Goal: Task Accomplishment & Management: Manage account settings

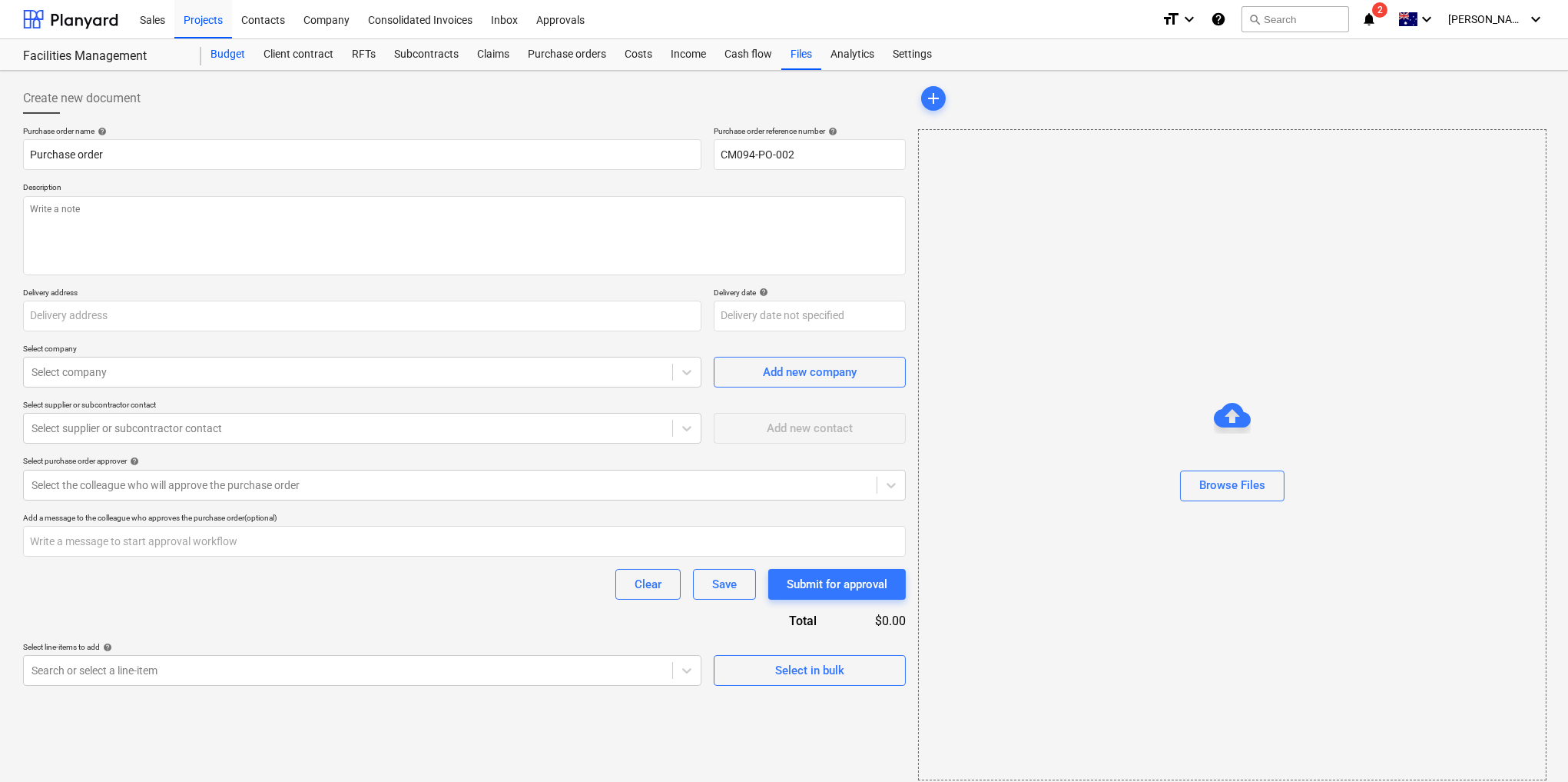
type textarea "x"
click at [224, 50] on div "Budget" at bounding box center [227, 55] width 53 height 31
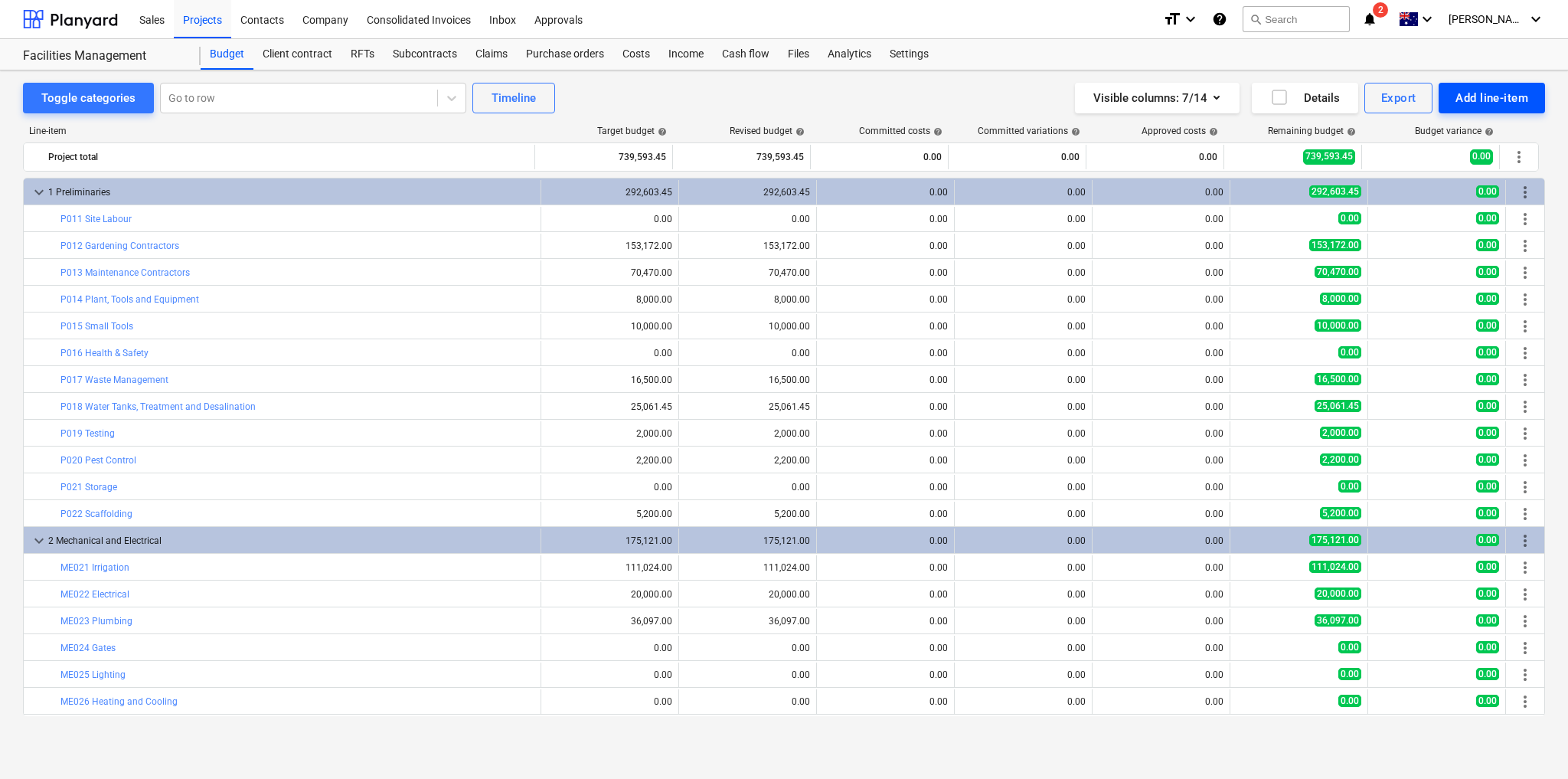
click at [1483, 98] on div "Add line-item" at bounding box center [1492, 98] width 73 height 20
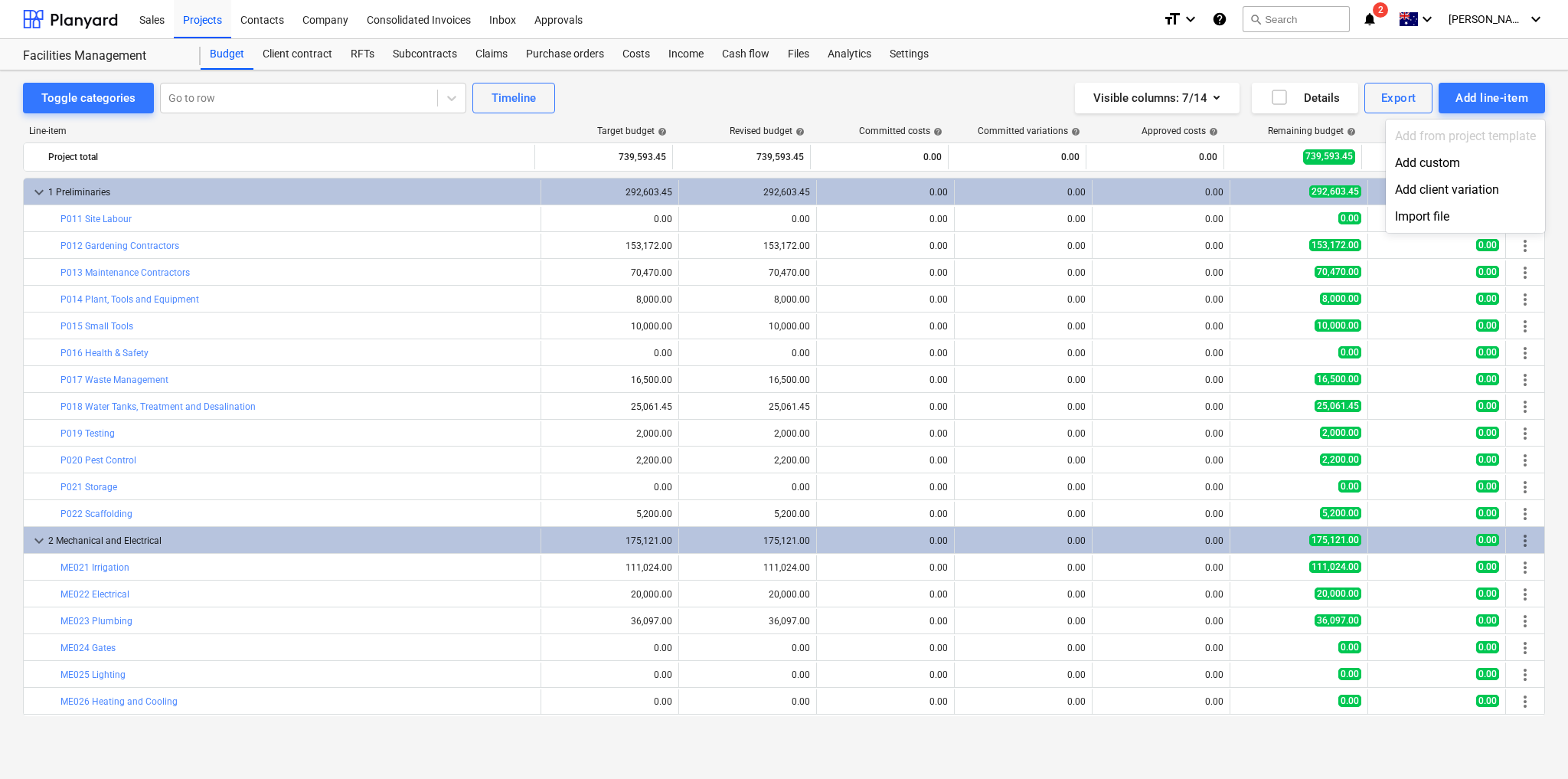
click at [1549, 90] on div at bounding box center [784, 389] width 1568 height 779
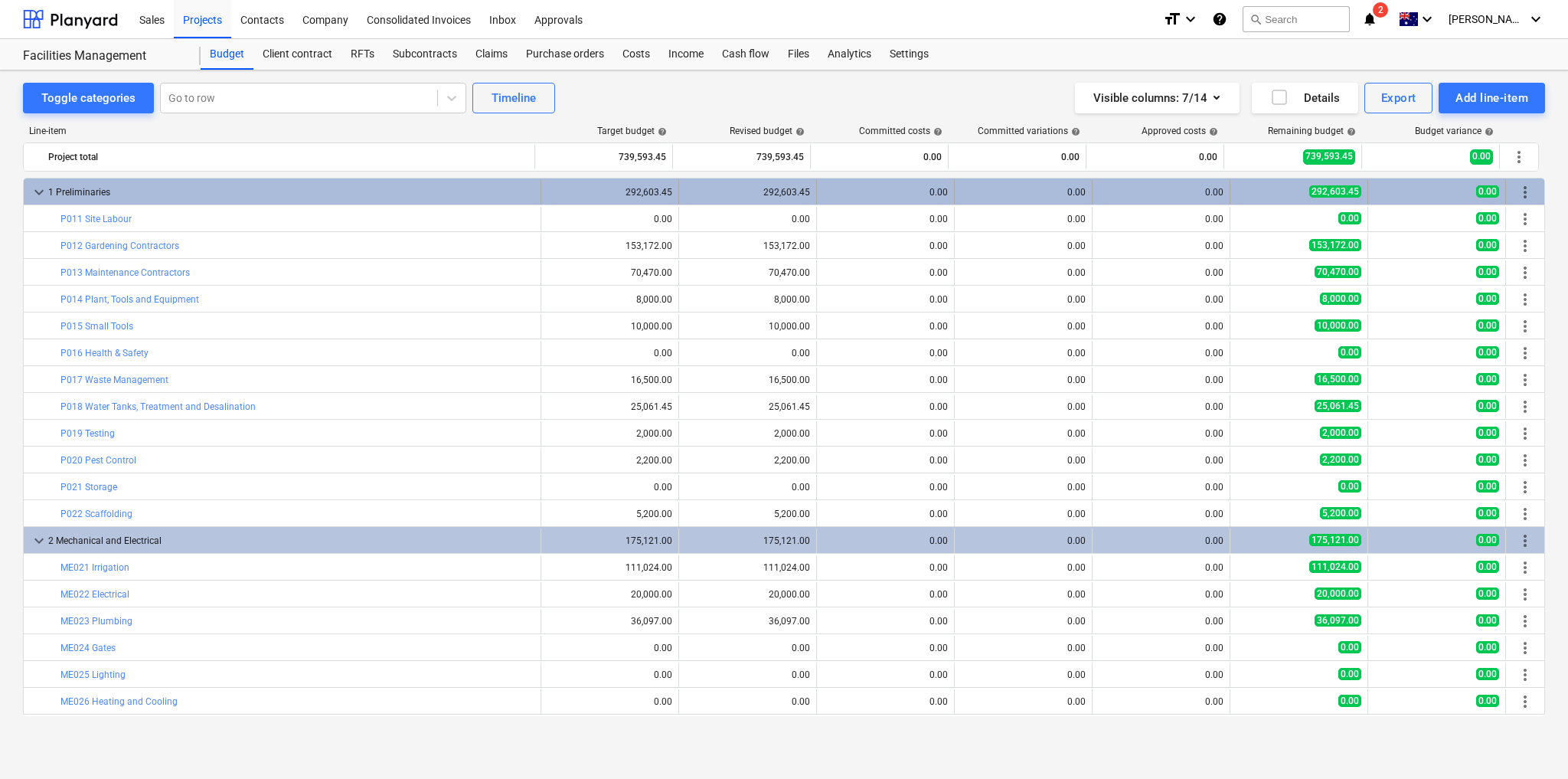
click at [1525, 187] on span "more_vert" at bounding box center [1524, 192] width 19 height 19
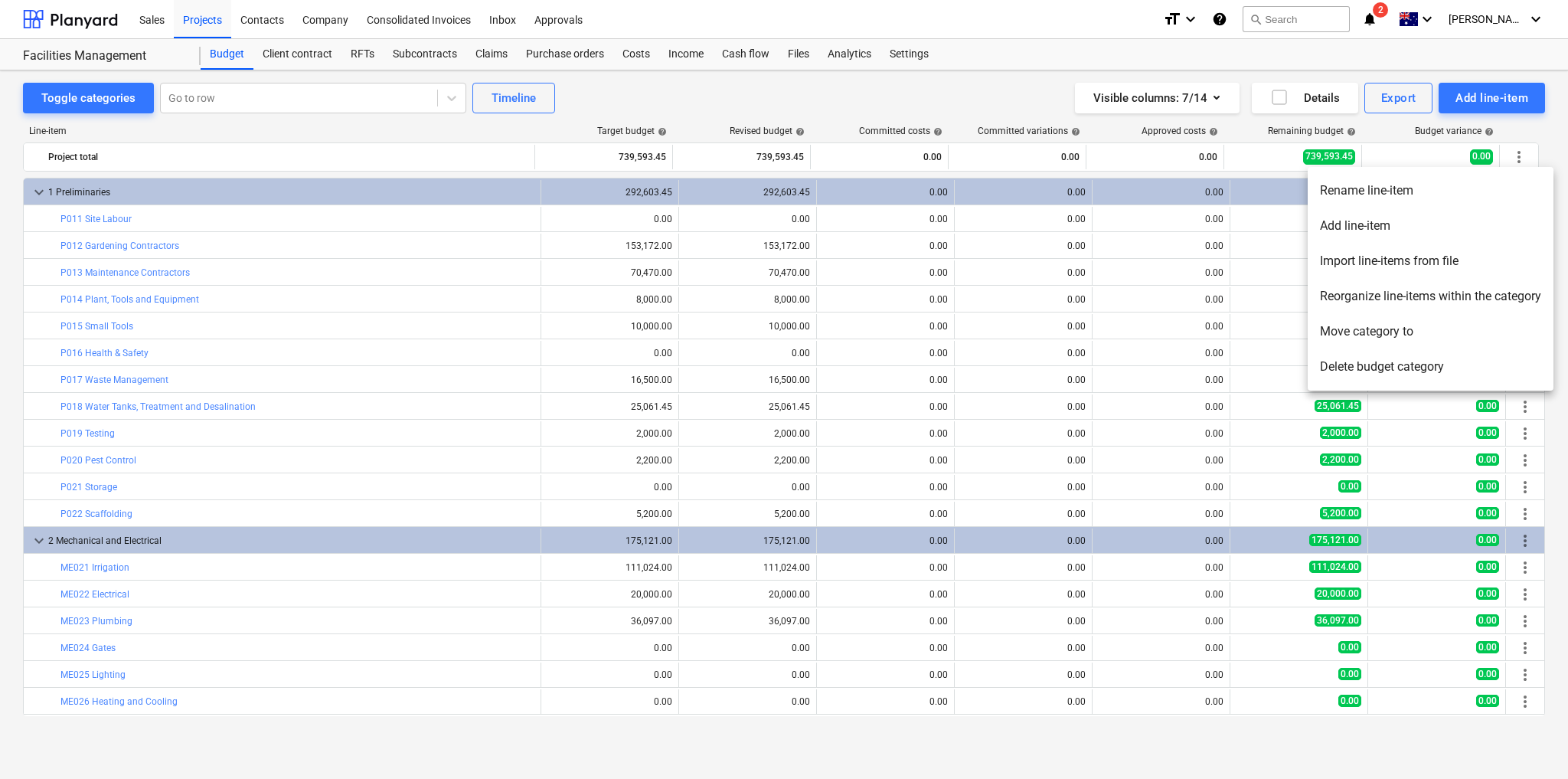
click at [905, 55] on div at bounding box center [784, 389] width 1568 height 779
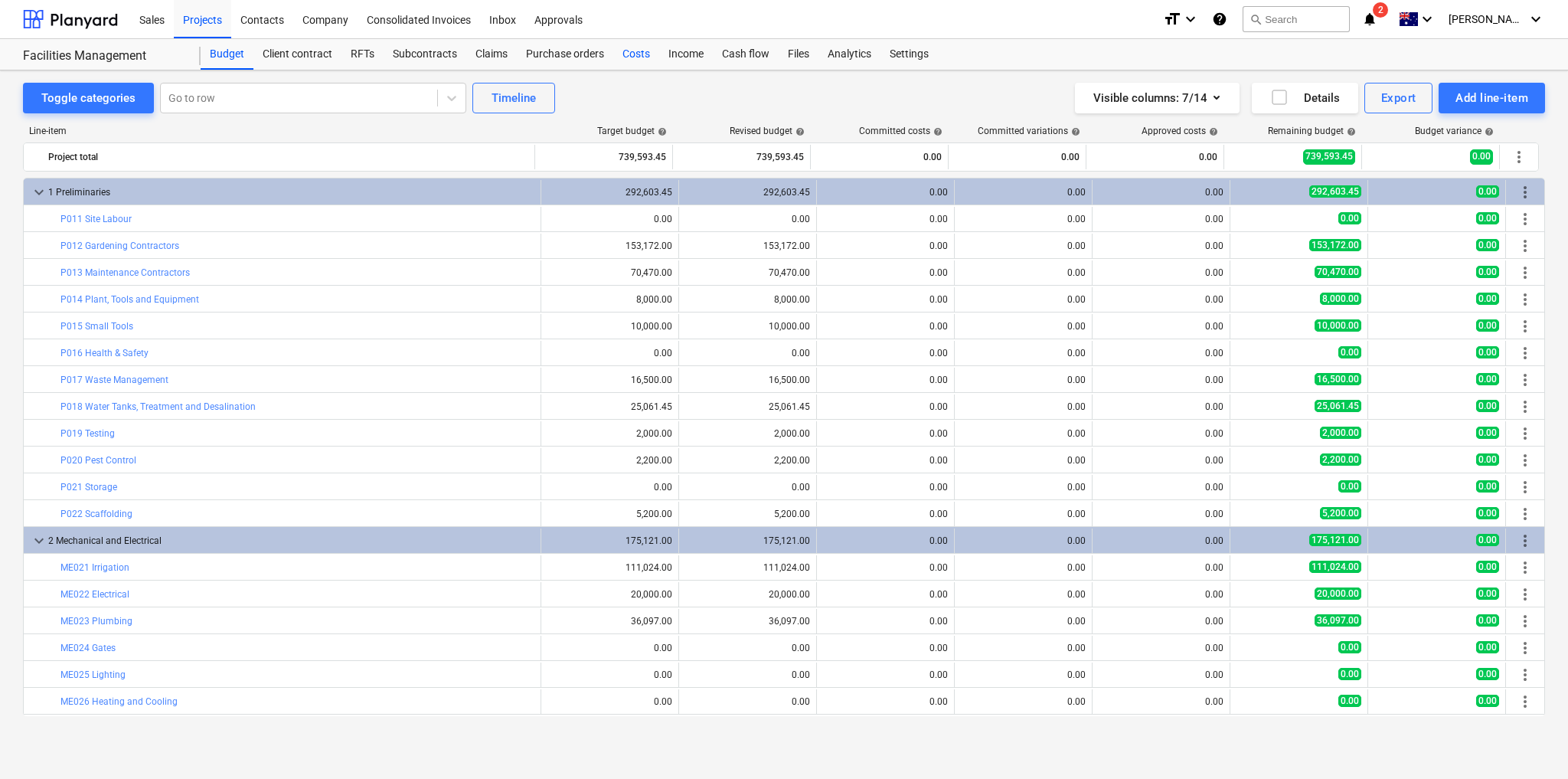
click at [629, 53] on div "Costs" at bounding box center [636, 54] width 46 height 31
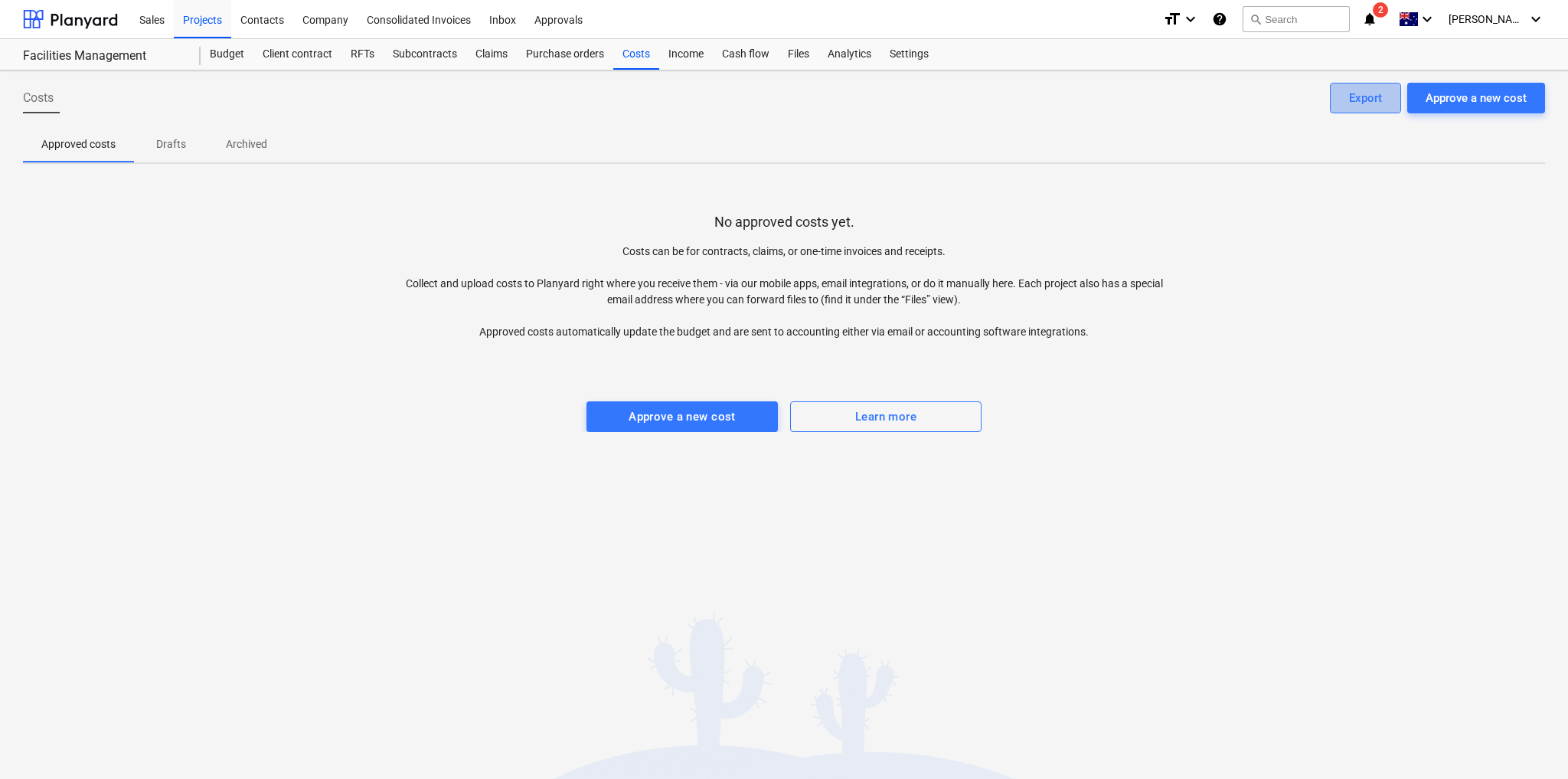
click at [1386, 92] on button "Export" at bounding box center [1365, 98] width 71 height 31
click at [783, 539] on div "Costs Approve a new cost Export Approved costs Drafts Archived No approved cost…" at bounding box center [784, 425] width 1568 height 708
click at [560, 52] on div "Purchase orders" at bounding box center [565, 54] width 96 height 31
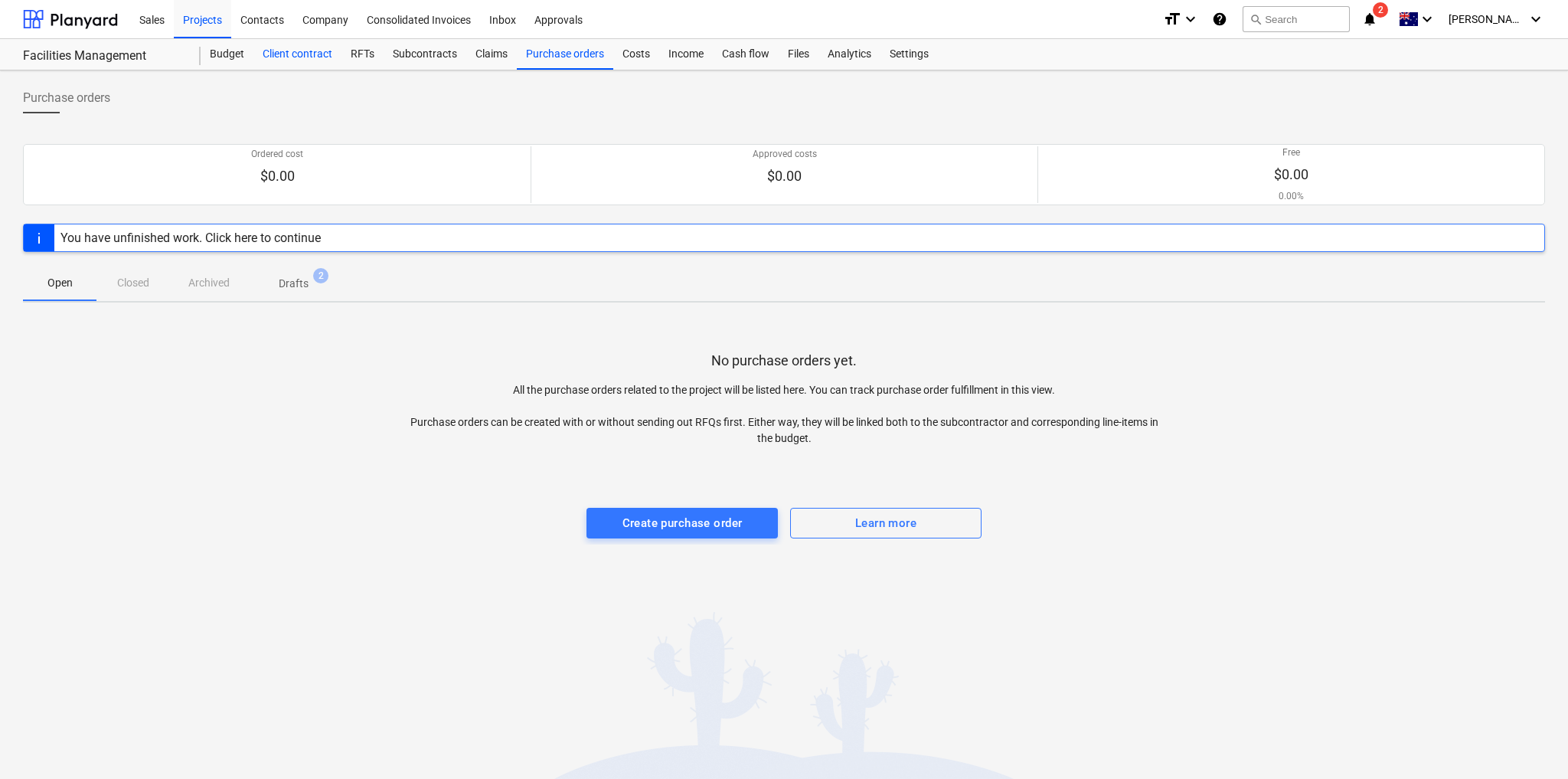
click at [306, 56] on div "Client contract" at bounding box center [297, 54] width 88 height 31
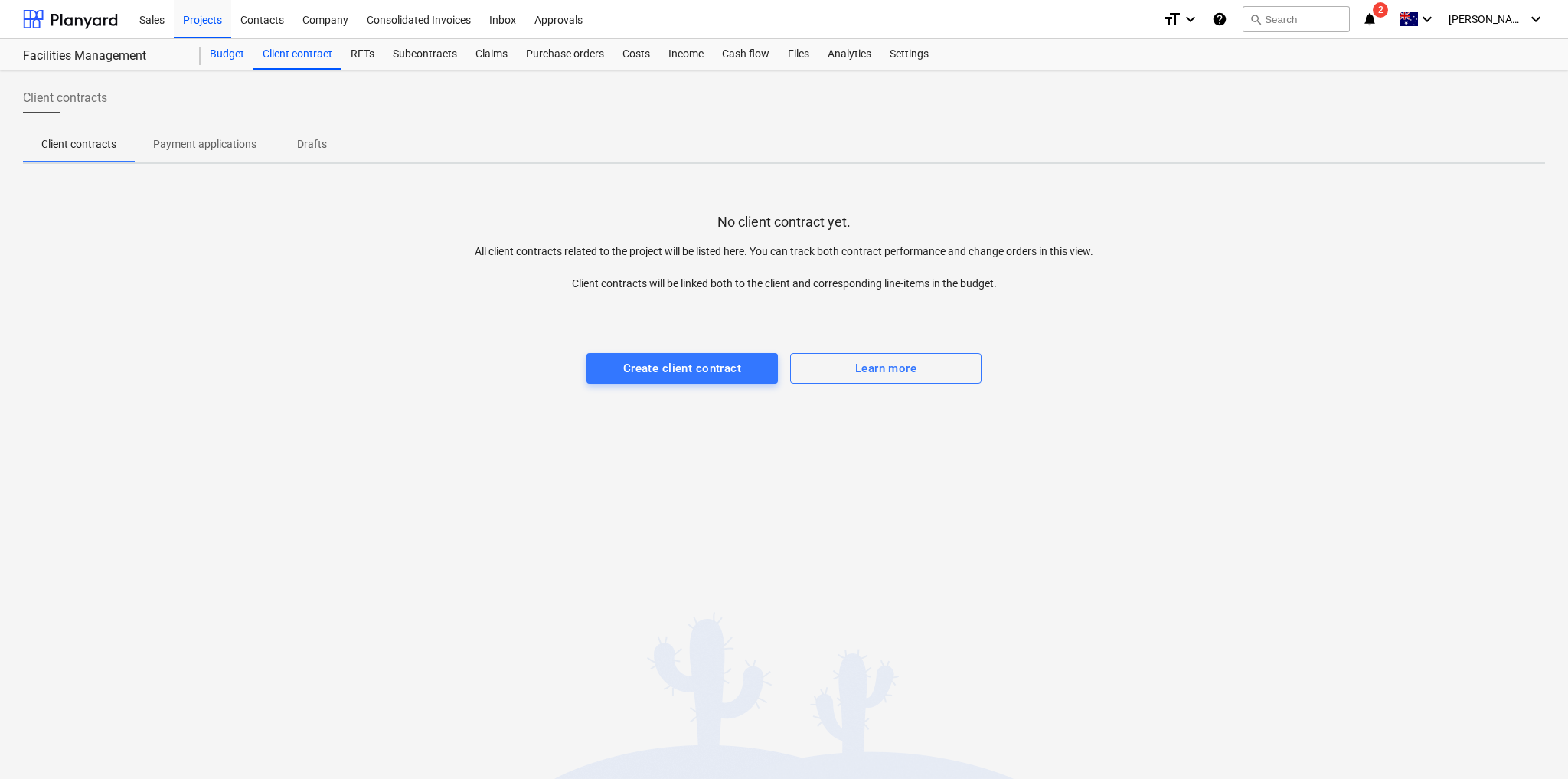
click at [233, 51] on div "Budget" at bounding box center [226, 54] width 53 height 31
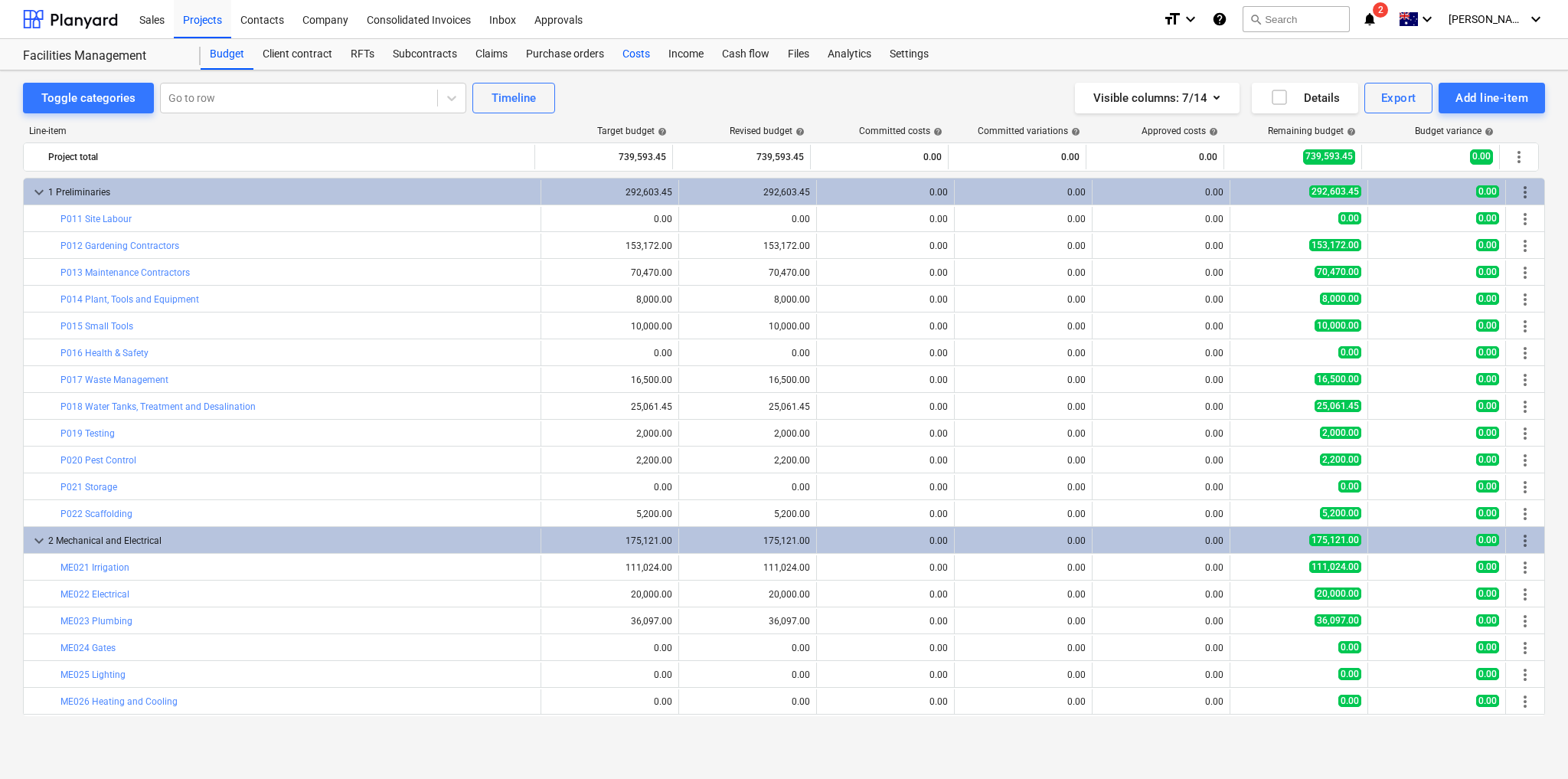
click at [631, 50] on div "Costs" at bounding box center [636, 54] width 46 height 31
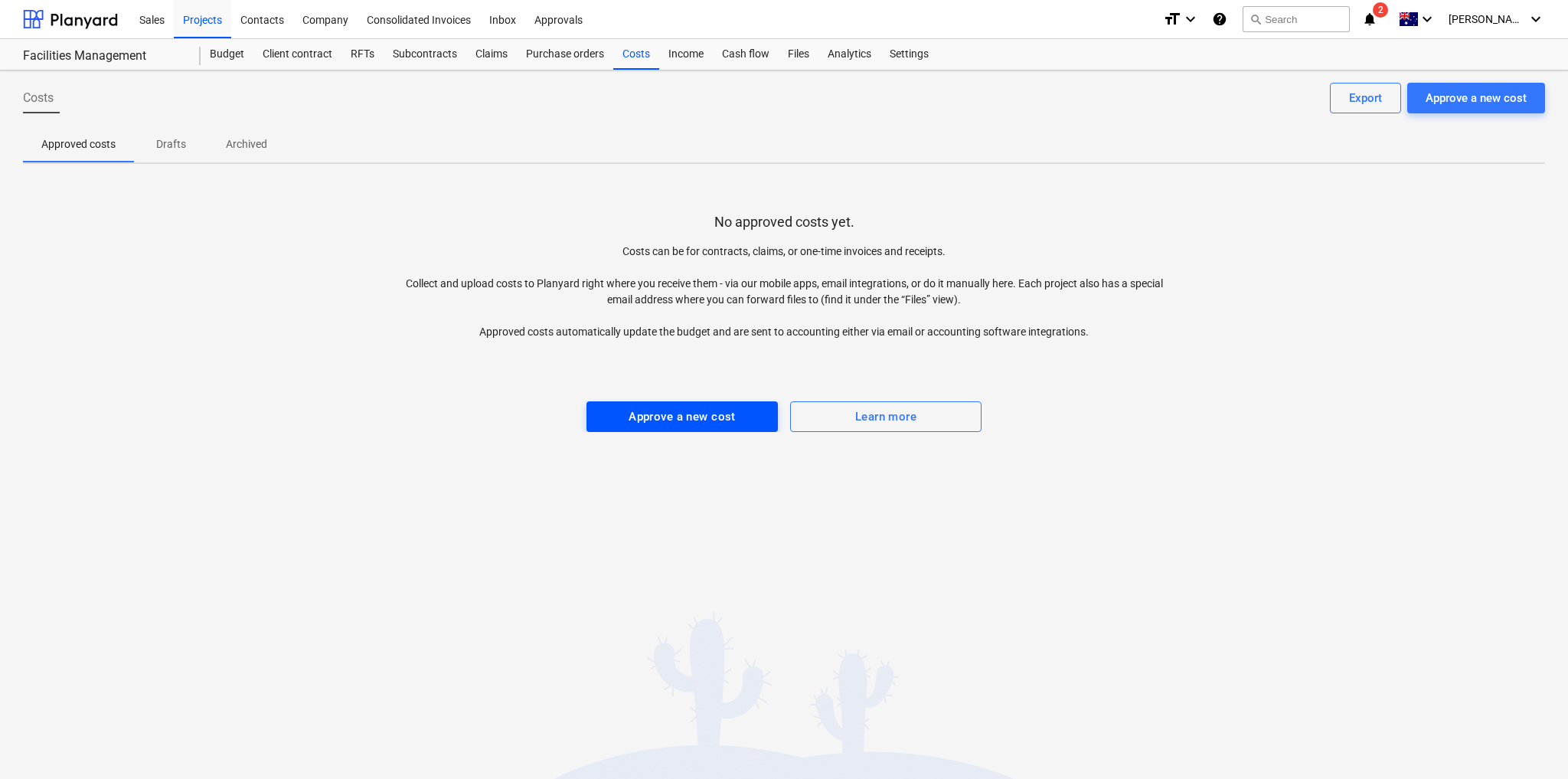
click at [689, 416] on div "Approve a new cost" at bounding box center [682, 417] width 107 height 20
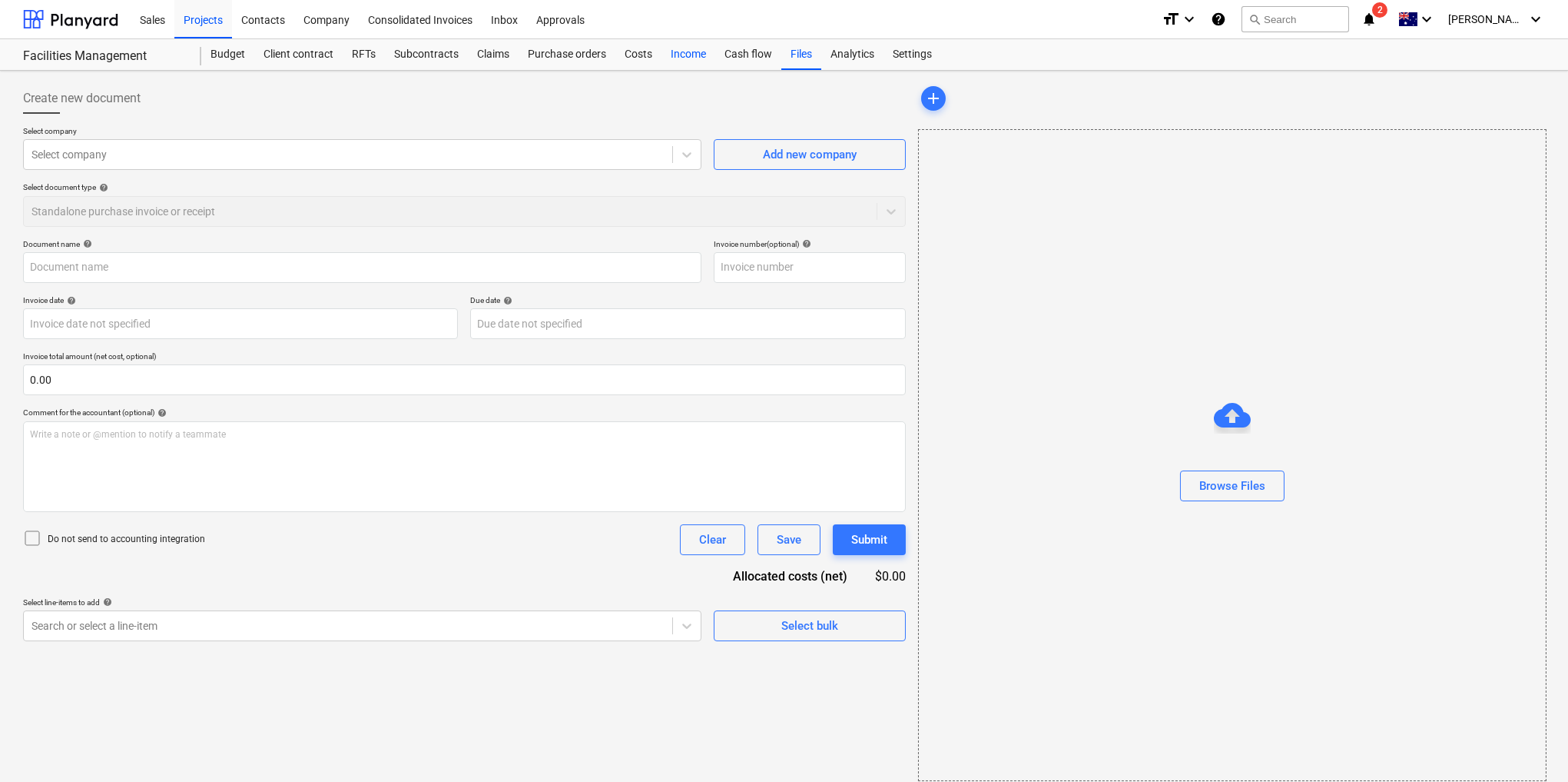
click at [695, 49] on div "Income" at bounding box center [688, 55] width 54 height 31
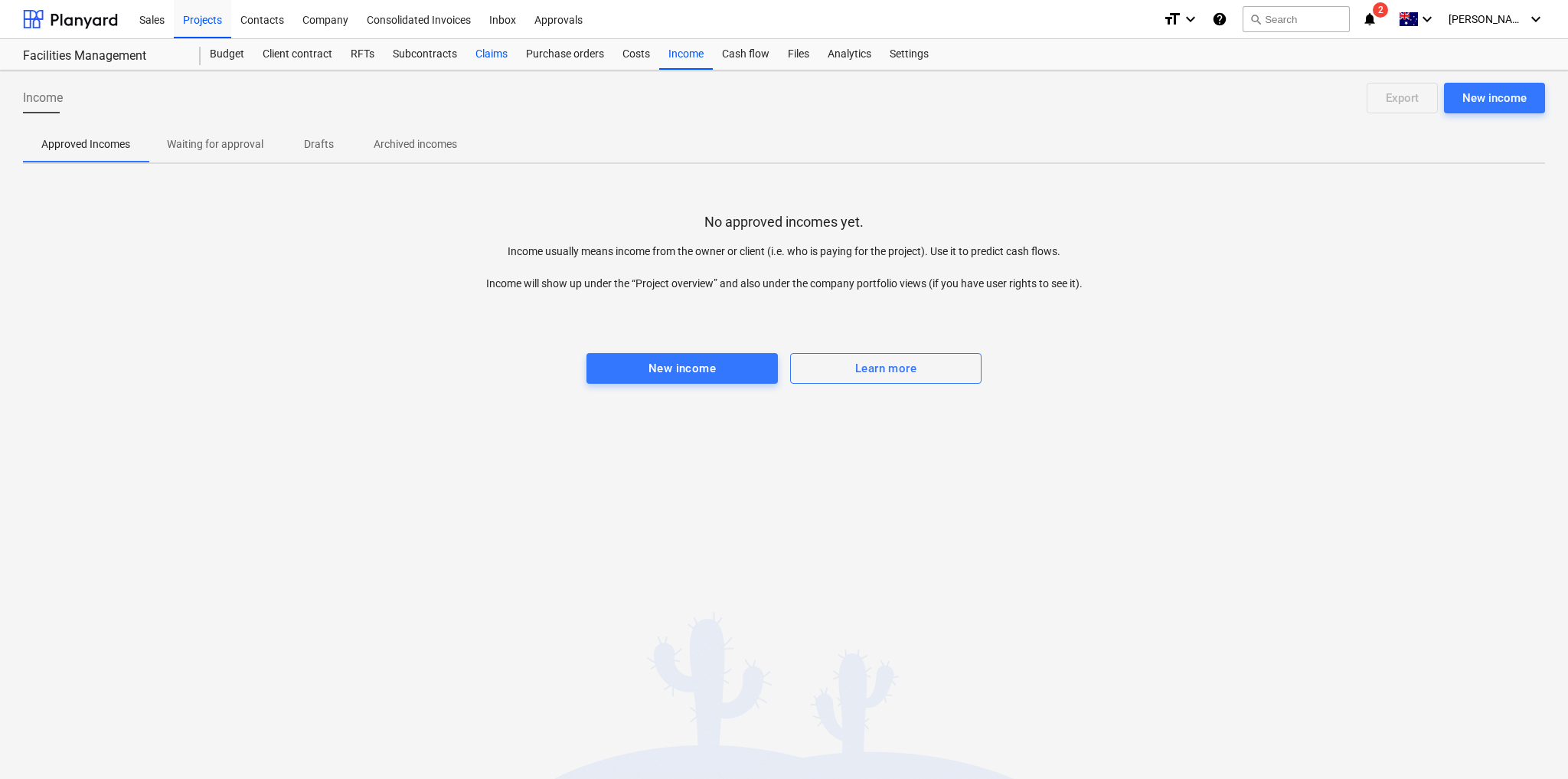
click at [498, 56] on div "Claims" at bounding box center [491, 54] width 50 height 31
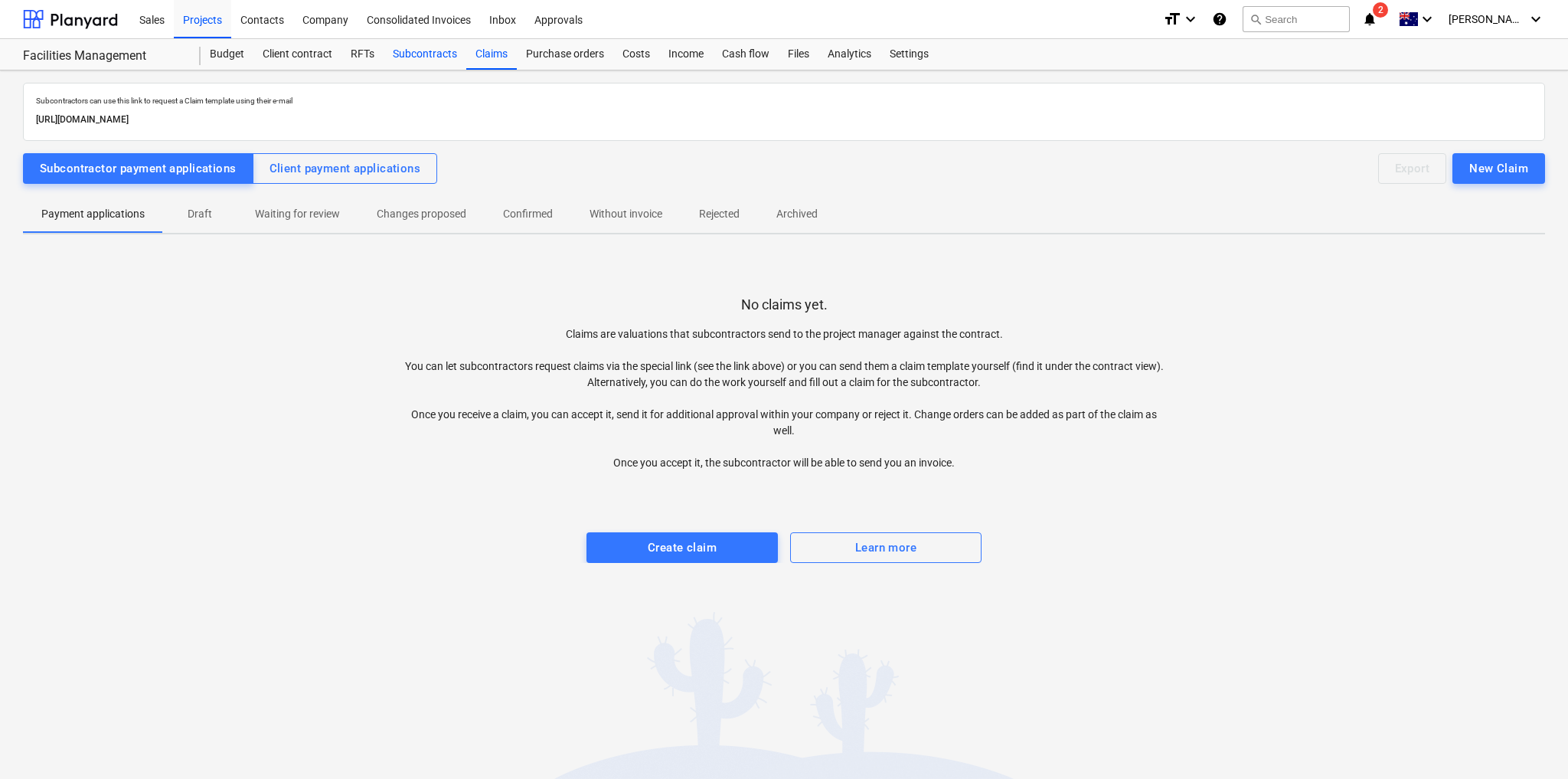
click at [435, 53] on div "Subcontracts" at bounding box center [425, 54] width 83 height 31
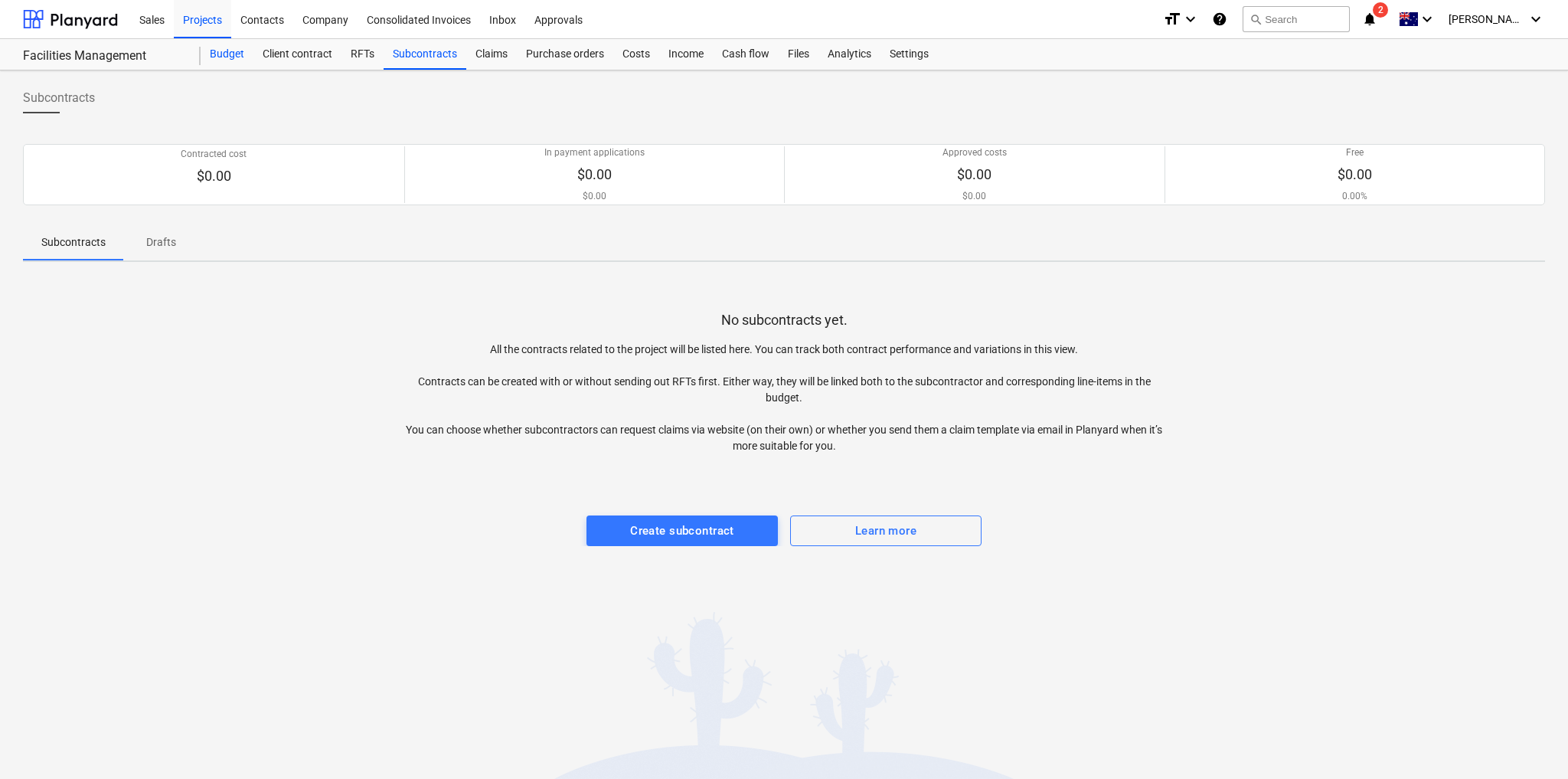
click at [242, 50] on div "Budget" at bounding box center [226, 54] width 53 height 31
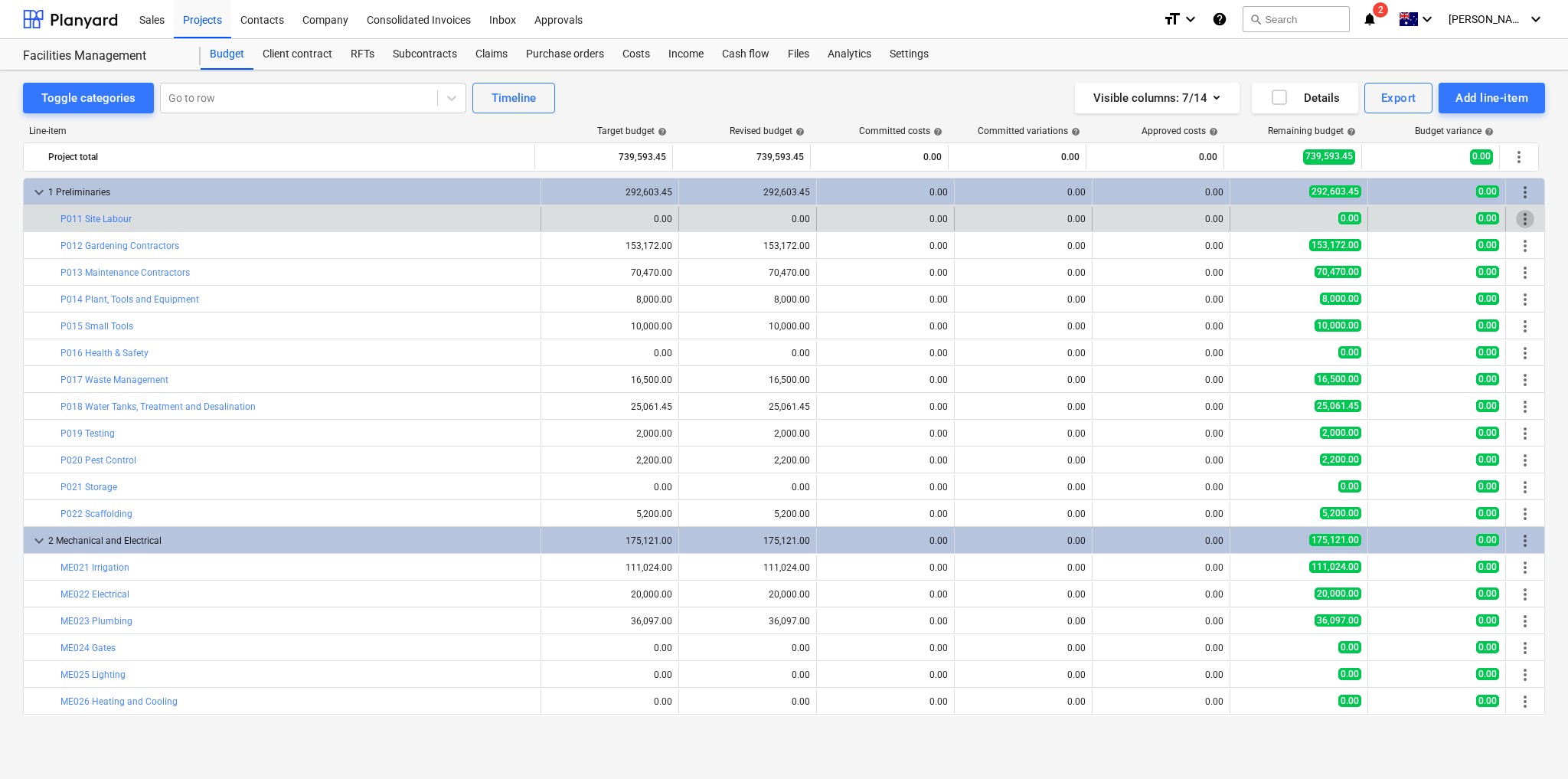
click at [1522, 214] on span "more_vert" at bounding box center [1524, 219] width 19 height 19
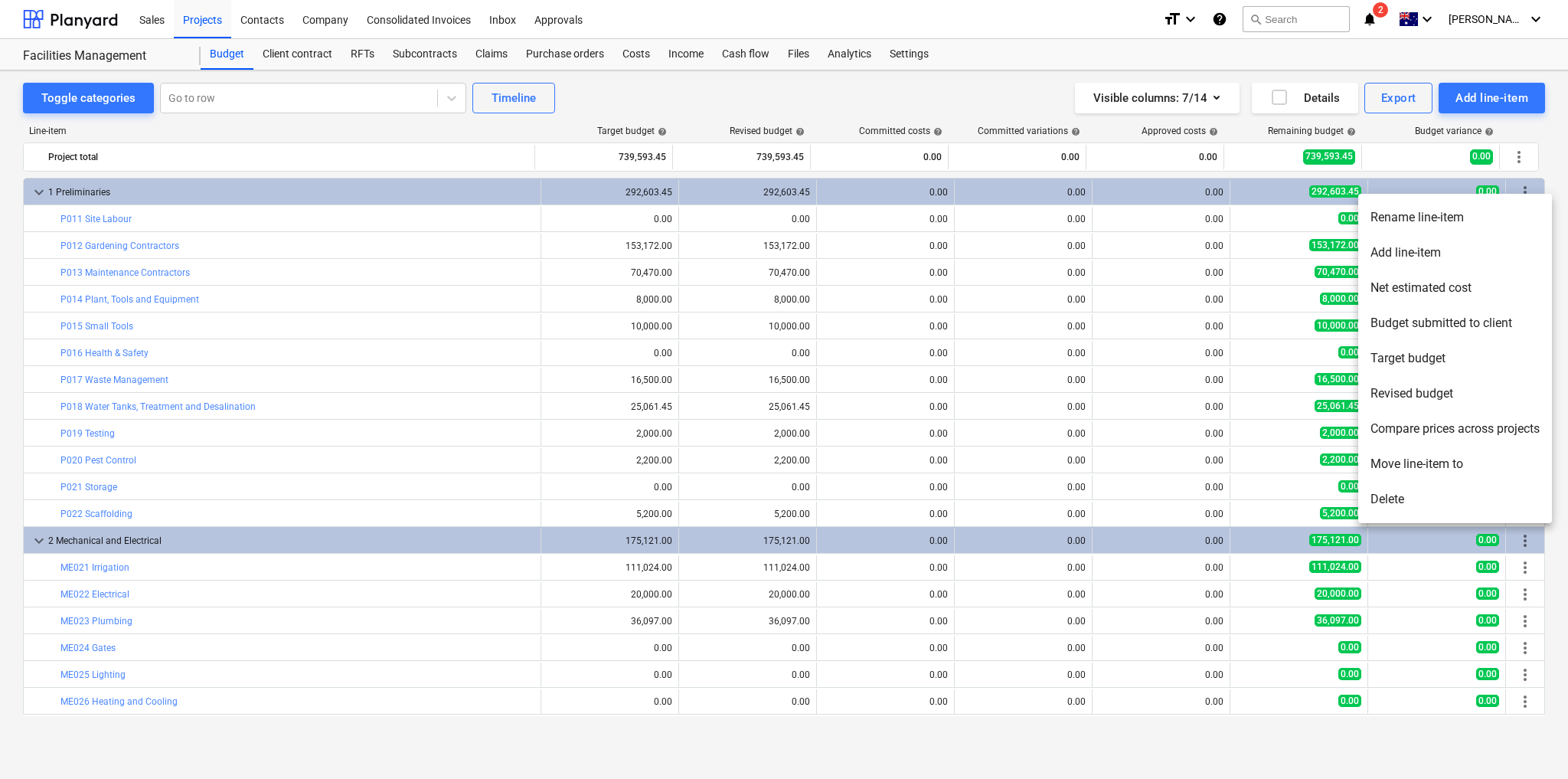
click at [1431, 292] on li "Net estimated cost" at bounding box center [1455, 287] width 194 height 35
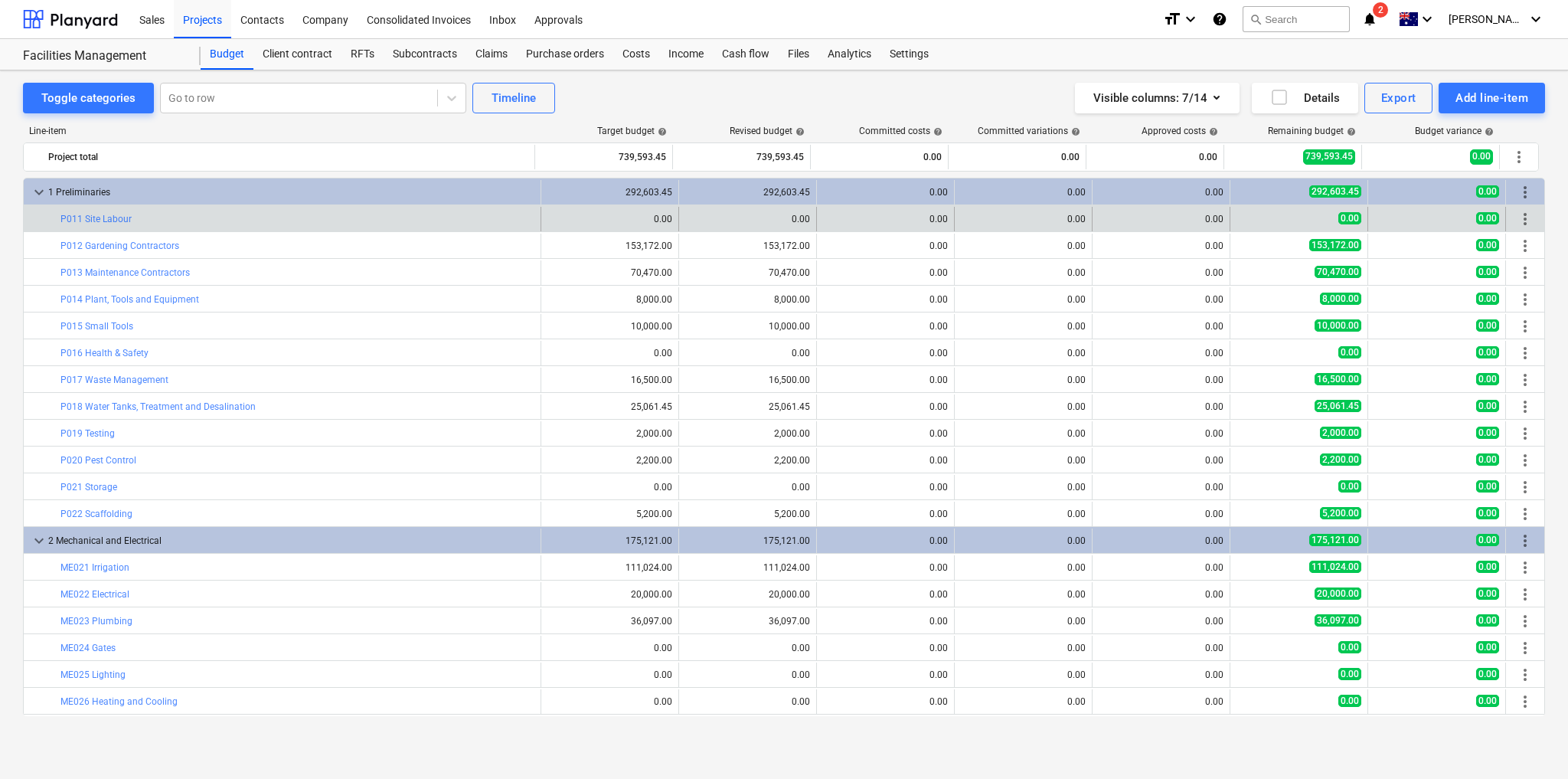
click at [1519, 219] on span "more_vert" at bounding box center [1524, 219] width 19 height 19
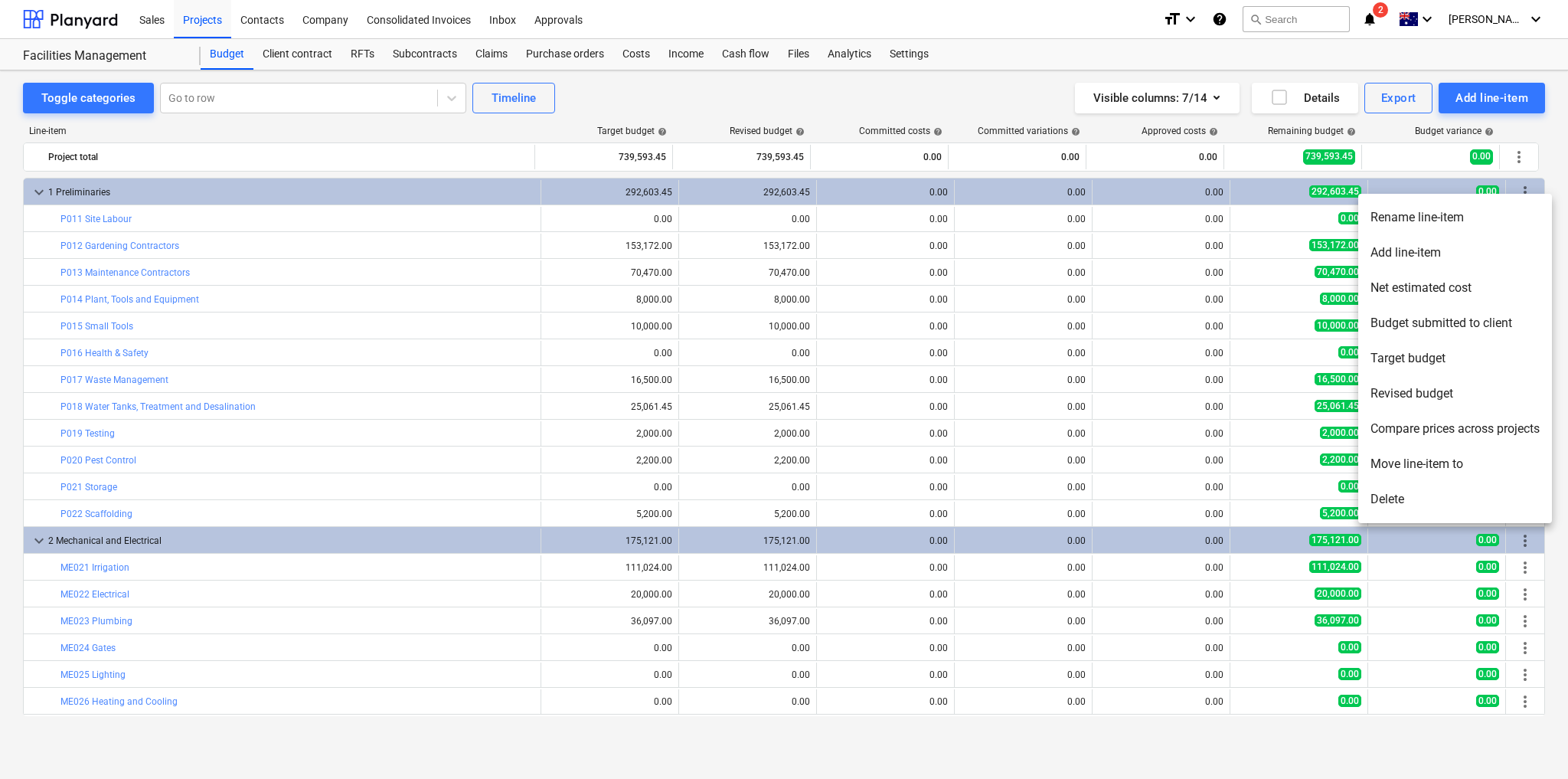
click at [1521, 131] on div at bounding box center [784, 389] width 1568 height 779
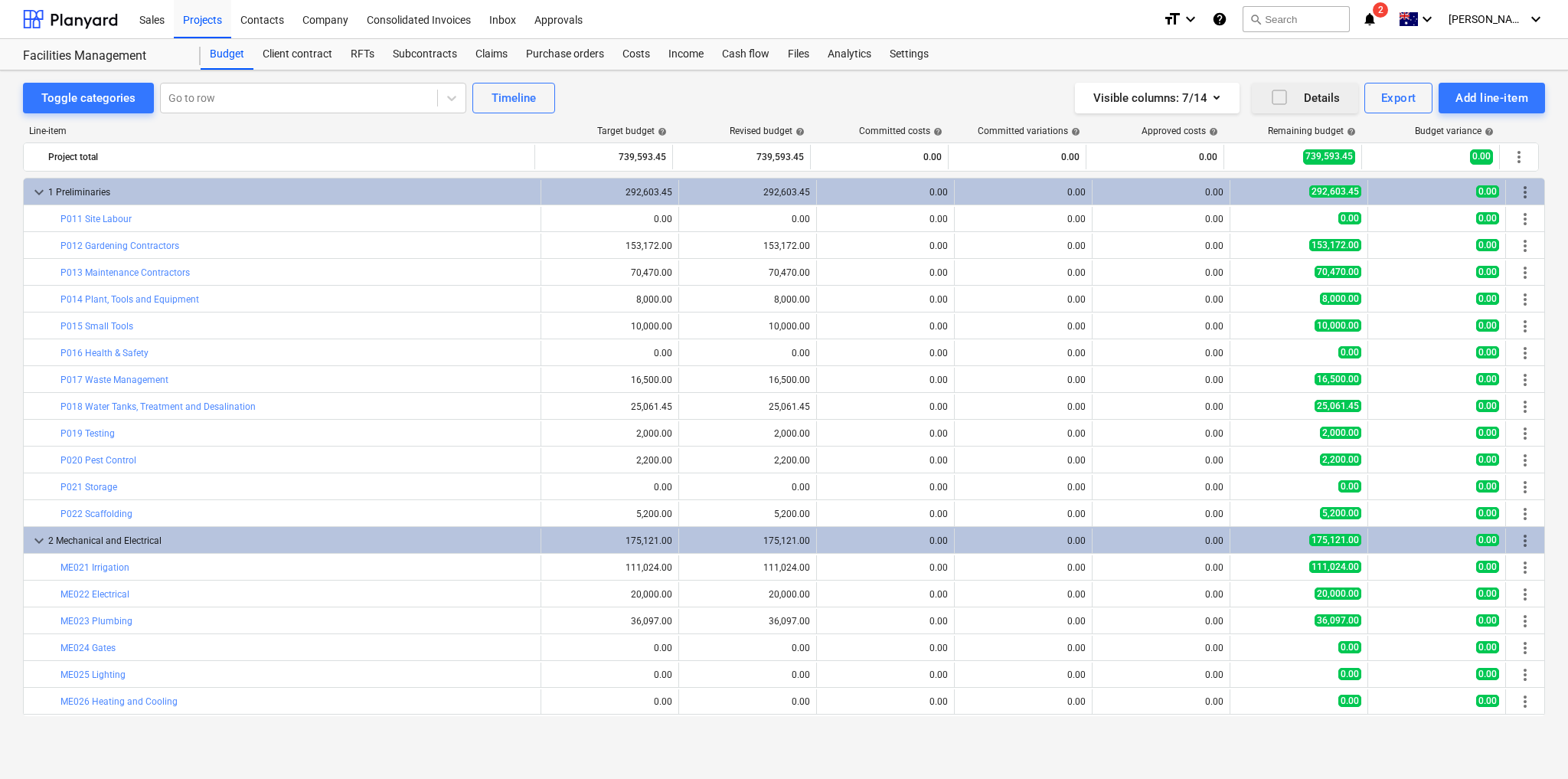
click at [1310, 100] on div "Details" at bounding box center [1305, 98] width 70 height 20
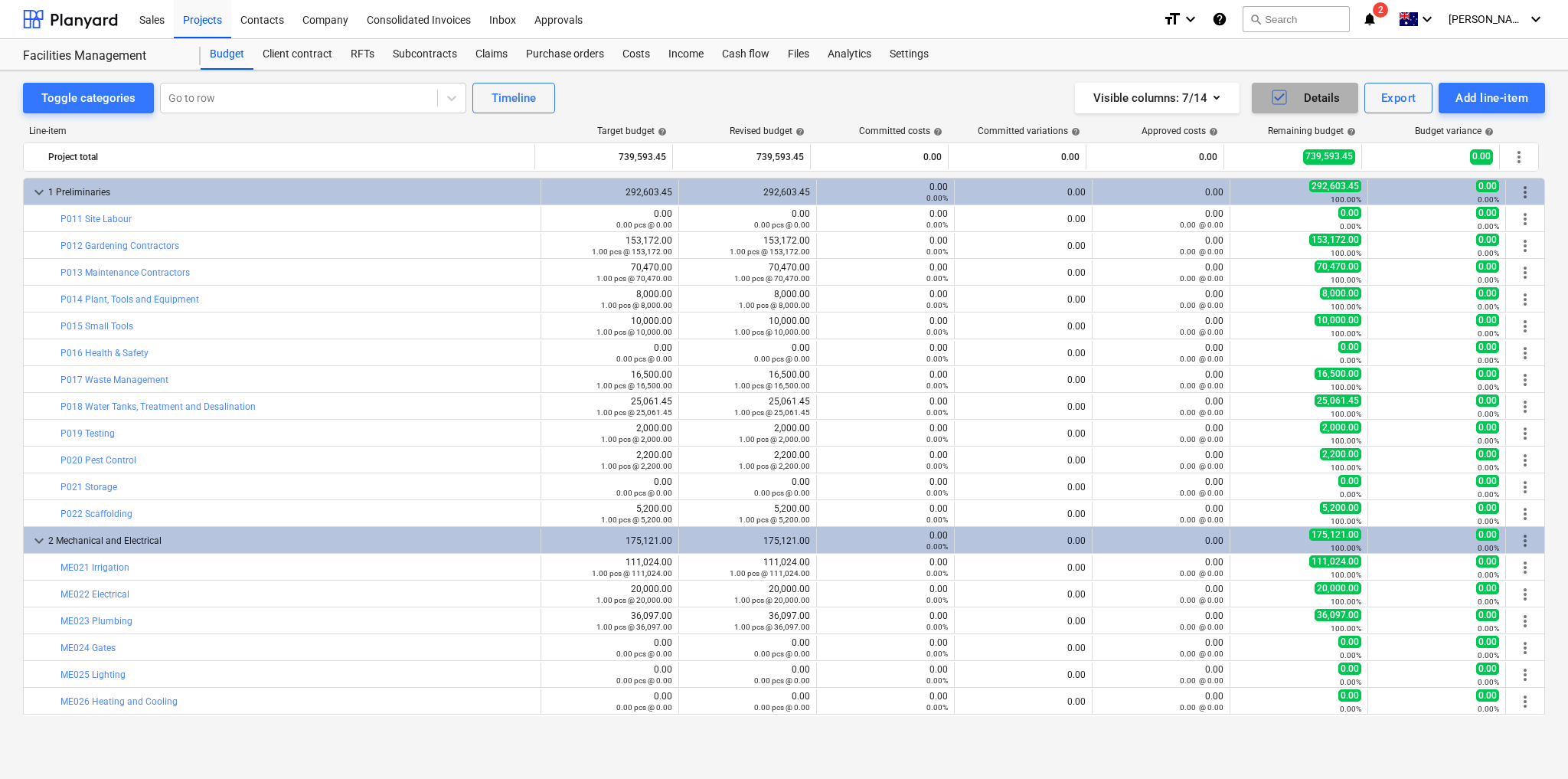
click at [1288, 97] on icon "button" at bounding box center [1279, 97] width 19 height 19
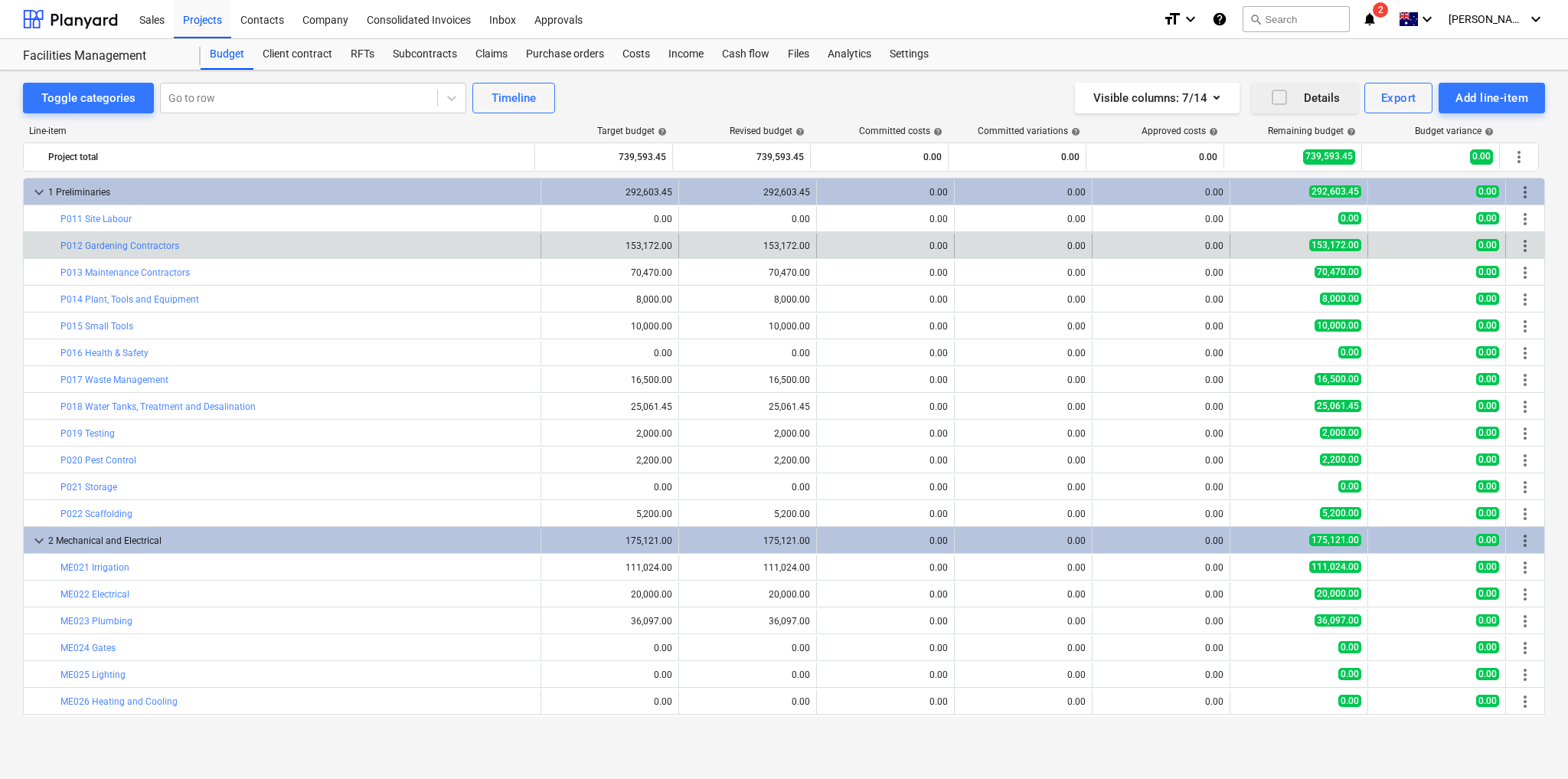
click at [629, 243] on div "153,172.00" at bounding box center [649, 246] width 47 height 11
click at [634, 242] on div "153,172.00" at bounding box center [649, 246] width 47 height 11
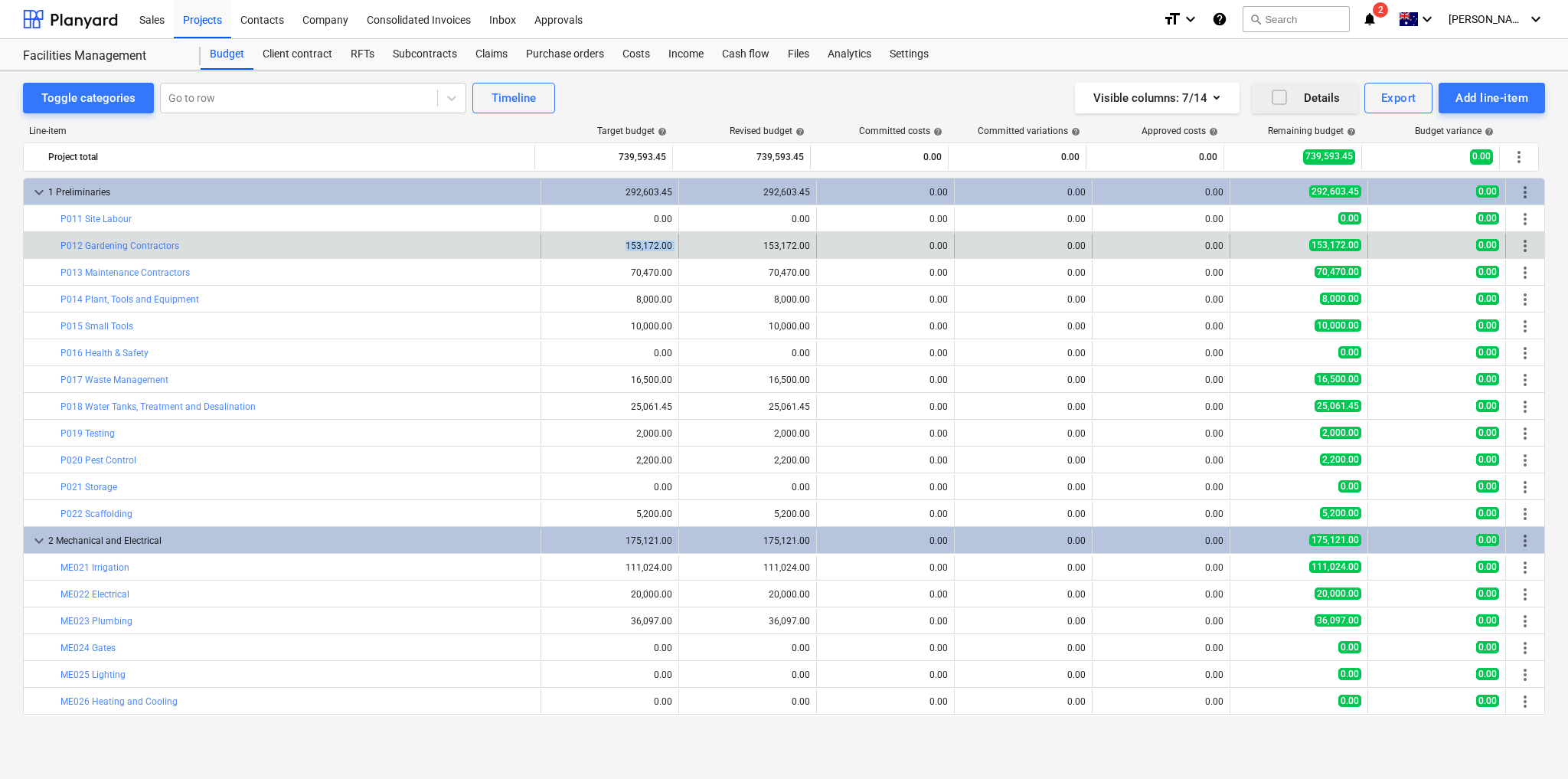
drag, startPoint x: 638, startPoint y: 244, endPoint x: 735, endPoint y: 230, distance: 98.0
click at [735, 232] on div "bar_chart P012 Gardening Contractors edit 153,172.00 edit 153,172.00 0.00 0.00 …" at bounding box center [784, 245] width 1520 height 26
click at [753, 249] on div "edit 153,172.00" at bounding box center [747, 246] width 125 height 24
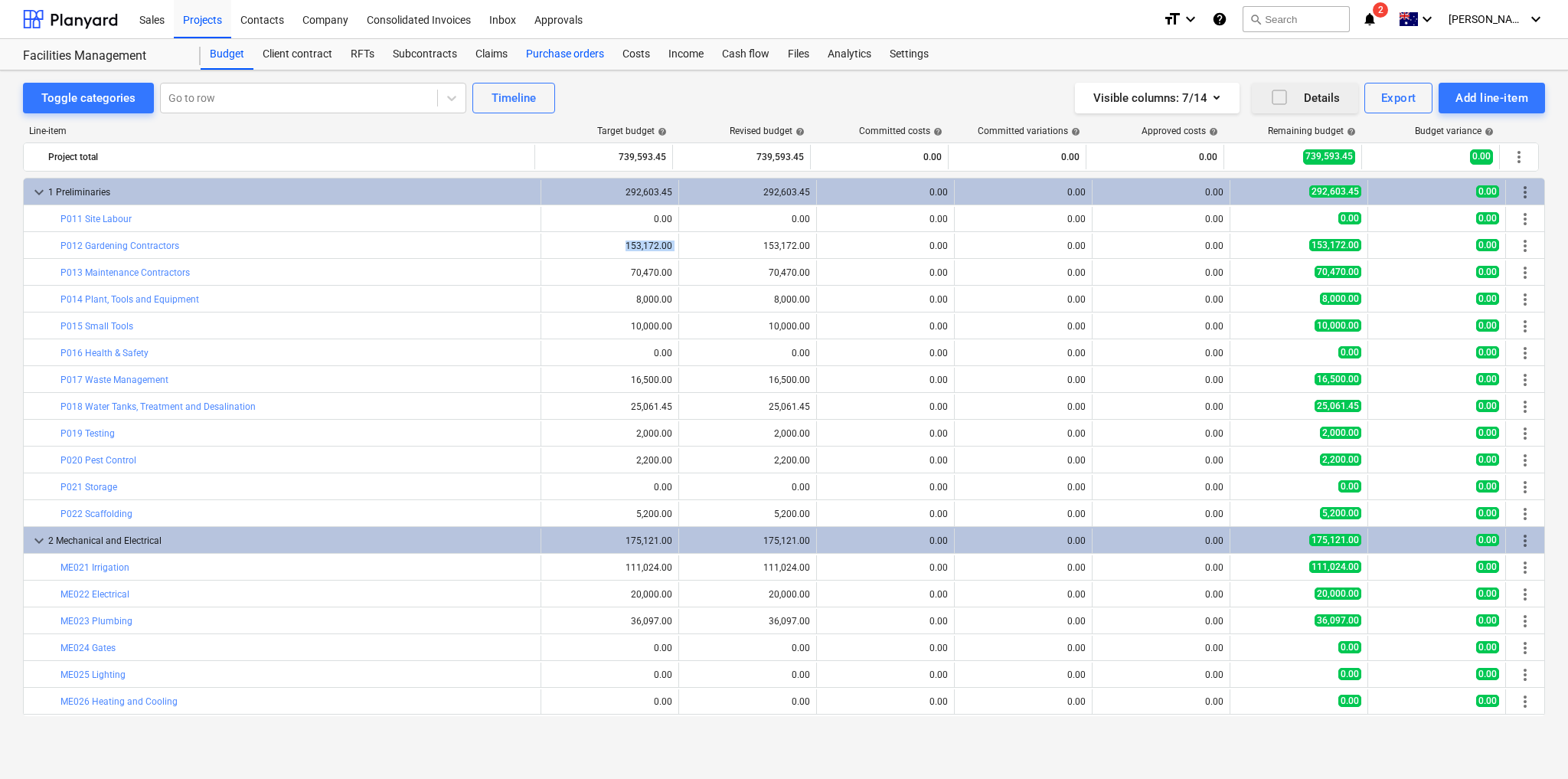
click at [724, 97] on div "Toggle categories Go to row Timeline Visible columns : 7/14 Details Export Add …" at bounding box center [784, 98] width 1522 height 31
click at [904, 46] on div "Settings" at bounding box center [908, 54] width 58 height 31
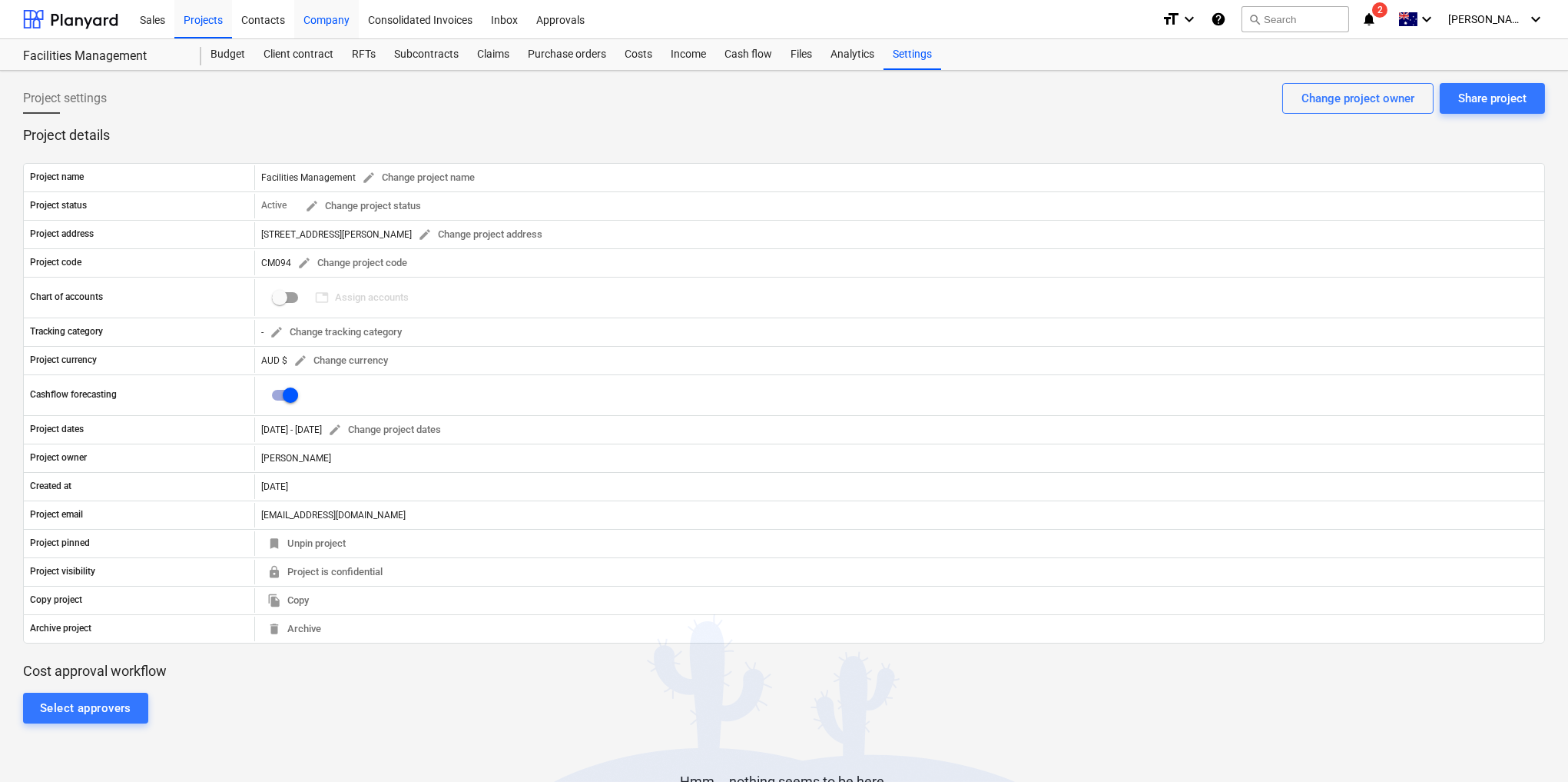
click at [327, 22] on div "Company" at bounding box center [326, 19] width 64 height 39
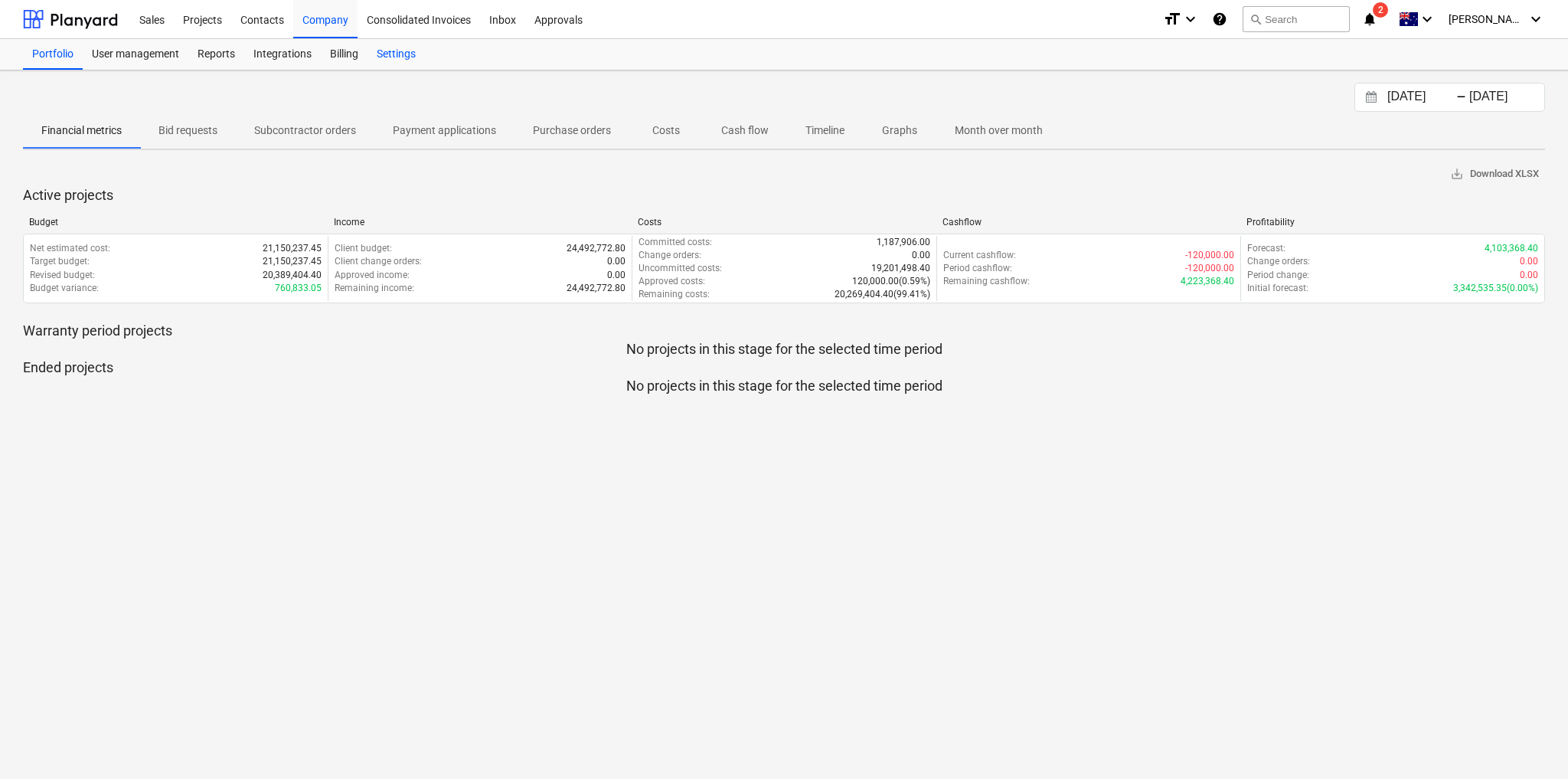
click at [397, 54] on div "Settings" at bounding box center [395, 54] width 58 height 31
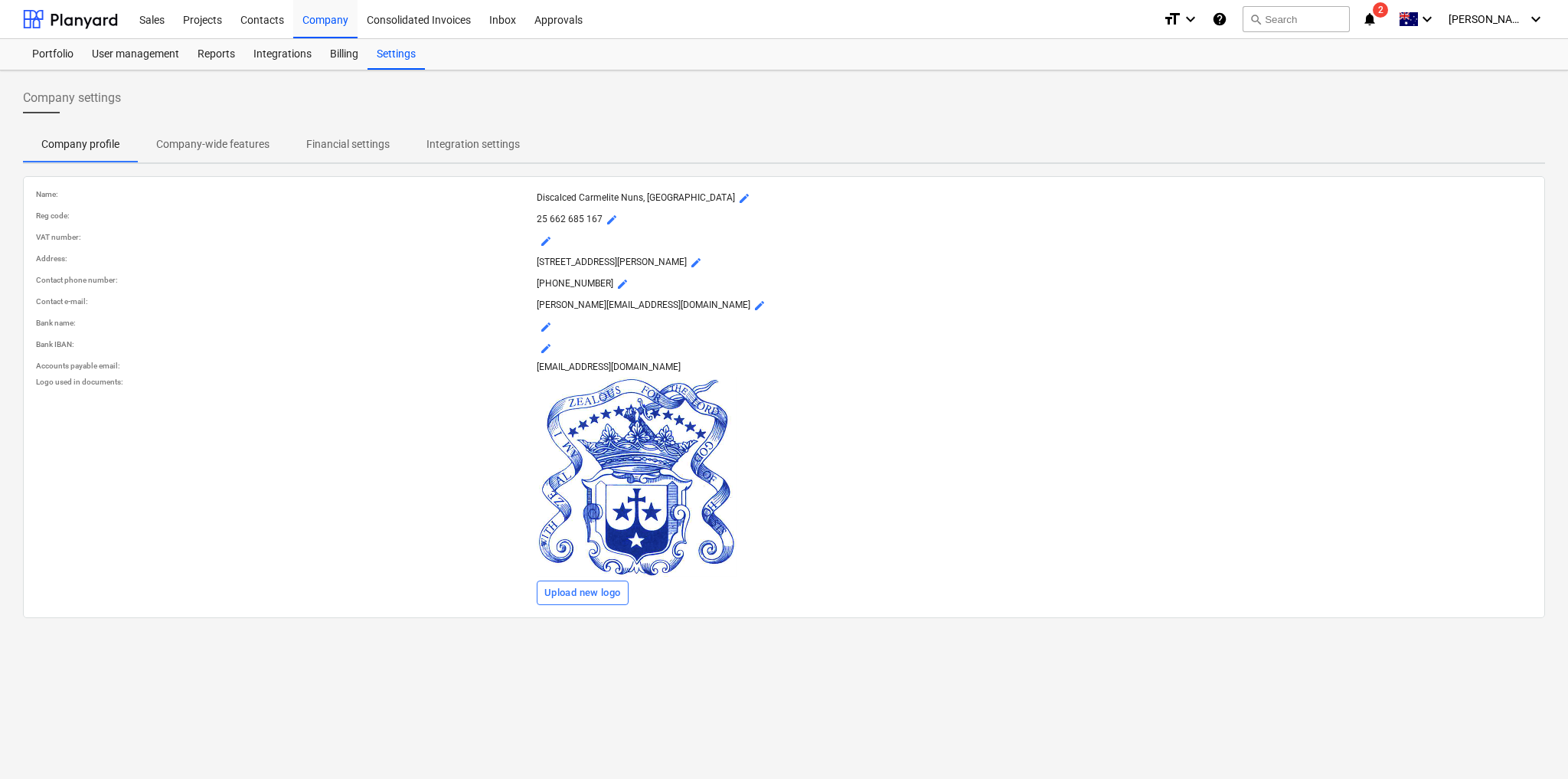
click at [434, 143] on p "Integration settings" at bounding box center [472, 144] width 93 height 16
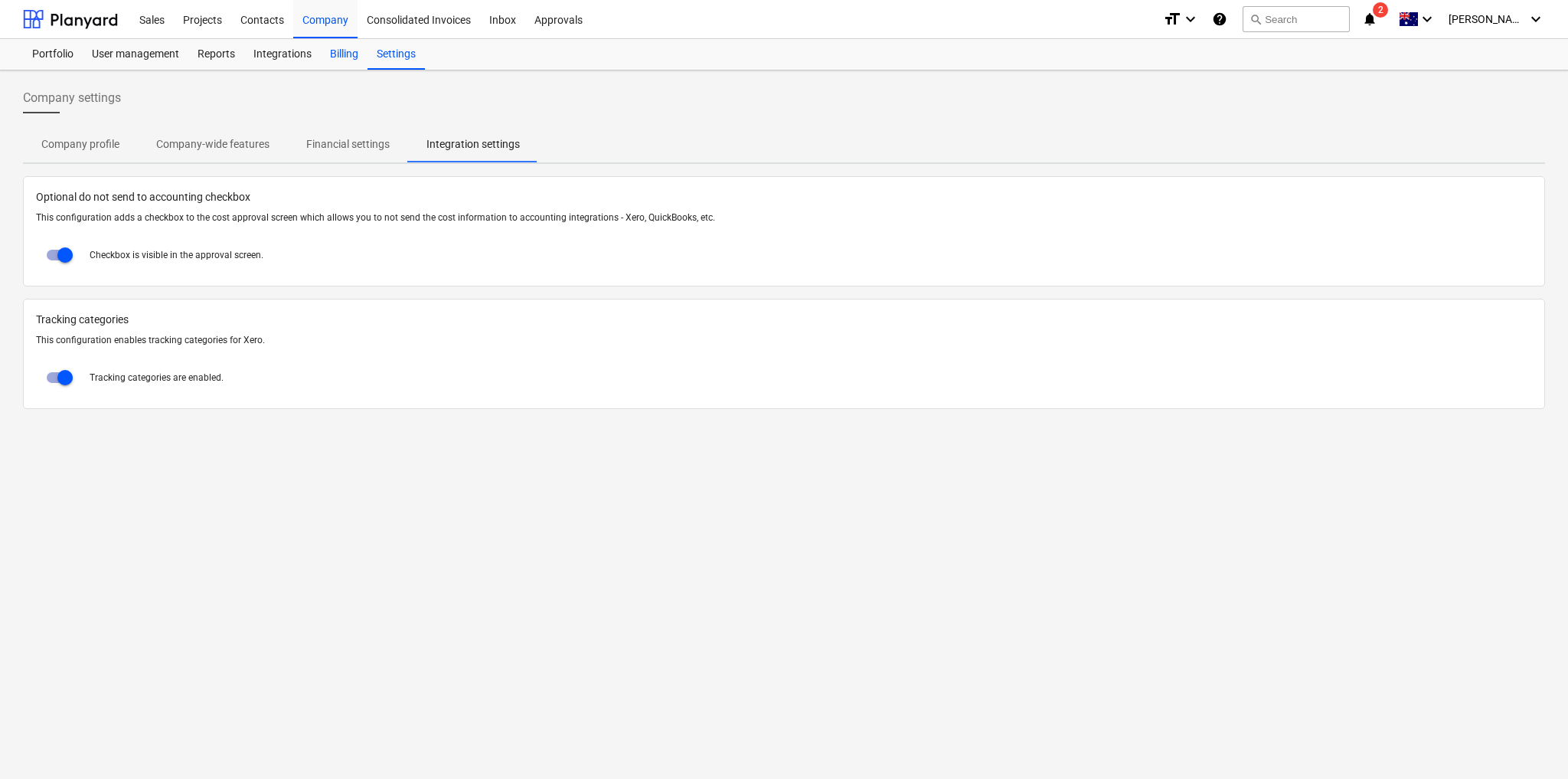
click at [339, 49] on div "Billing" at bounding box center [344, 54] width 47 height 31
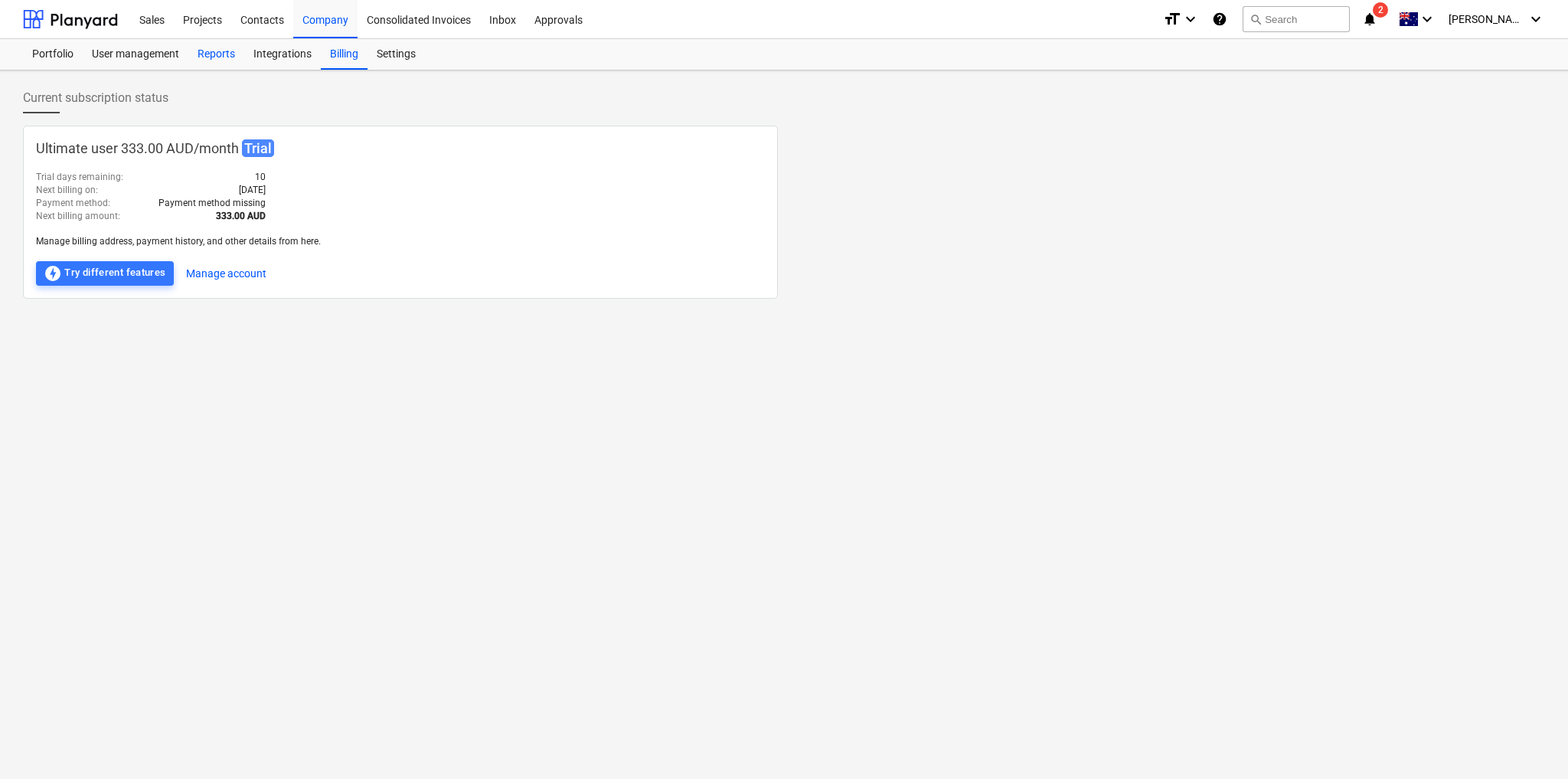
click at [227, 54] on div "Reports" at bounding box center [216, 54] width 56 height 31
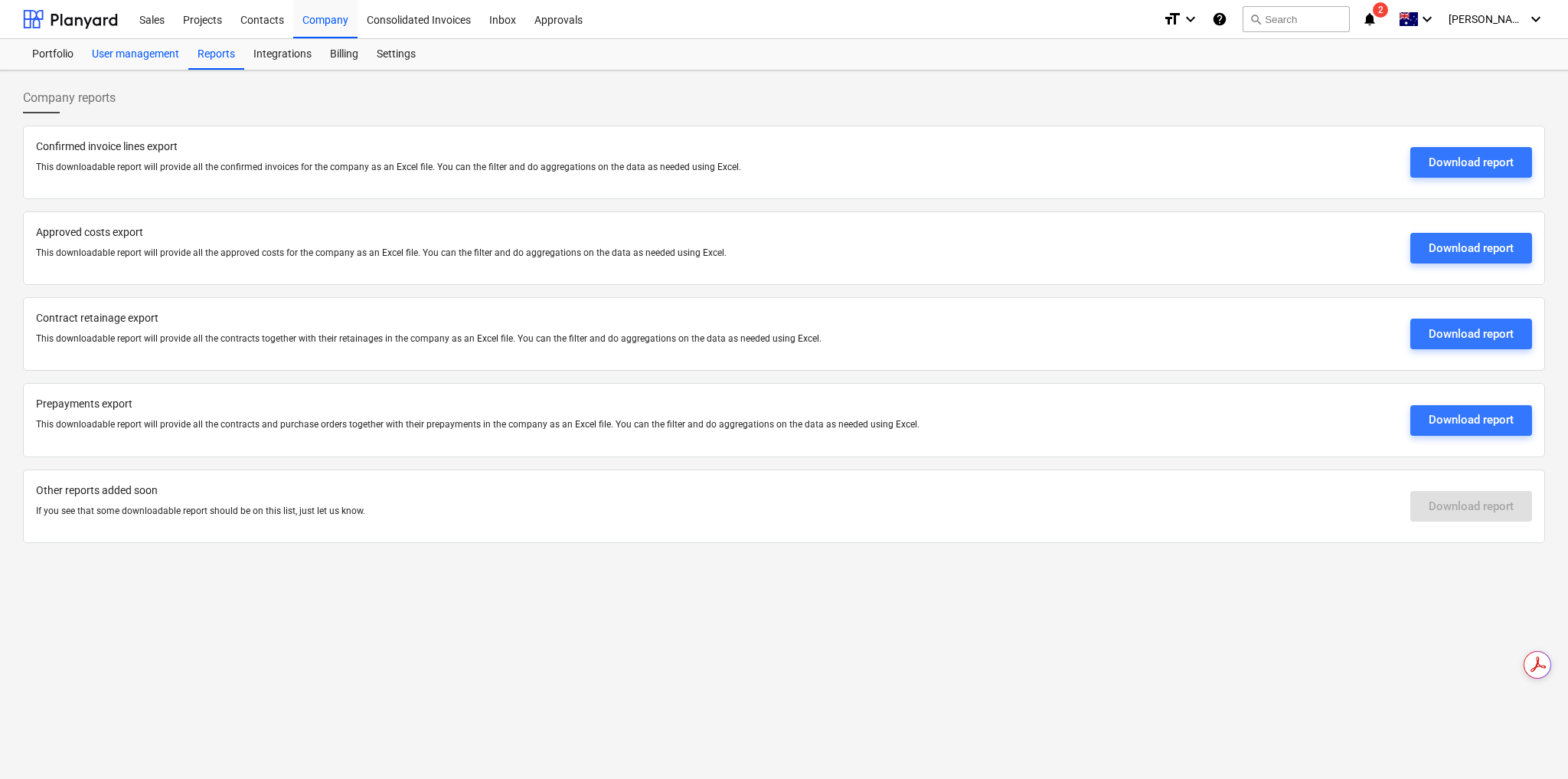
click at [131, 50] on div "User management" at bounding box center [135, 54] width 105 height 31
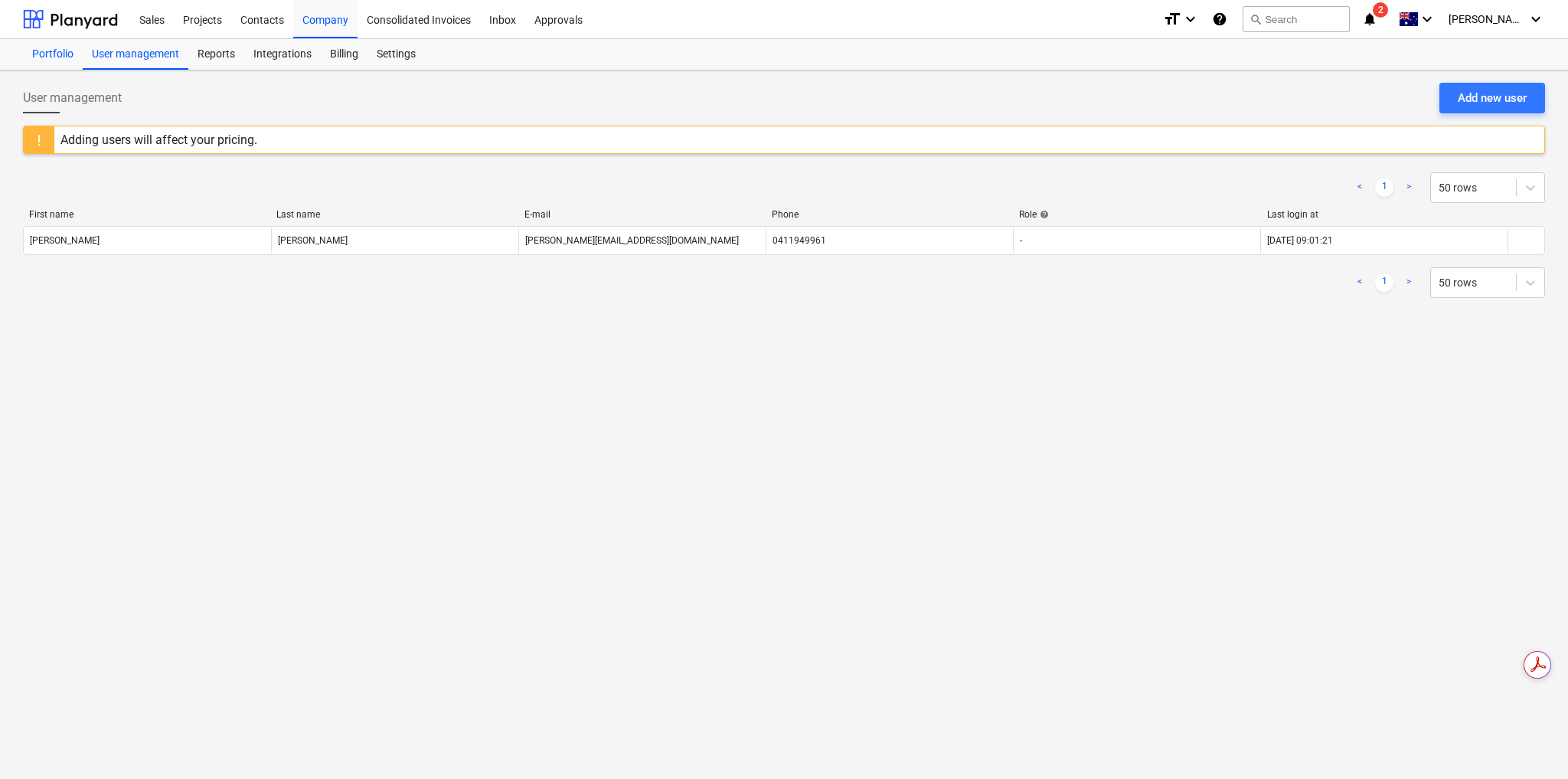
click at [45, 54] on div "Portfolio" at bounding box center [53, 54] width 60 height 31
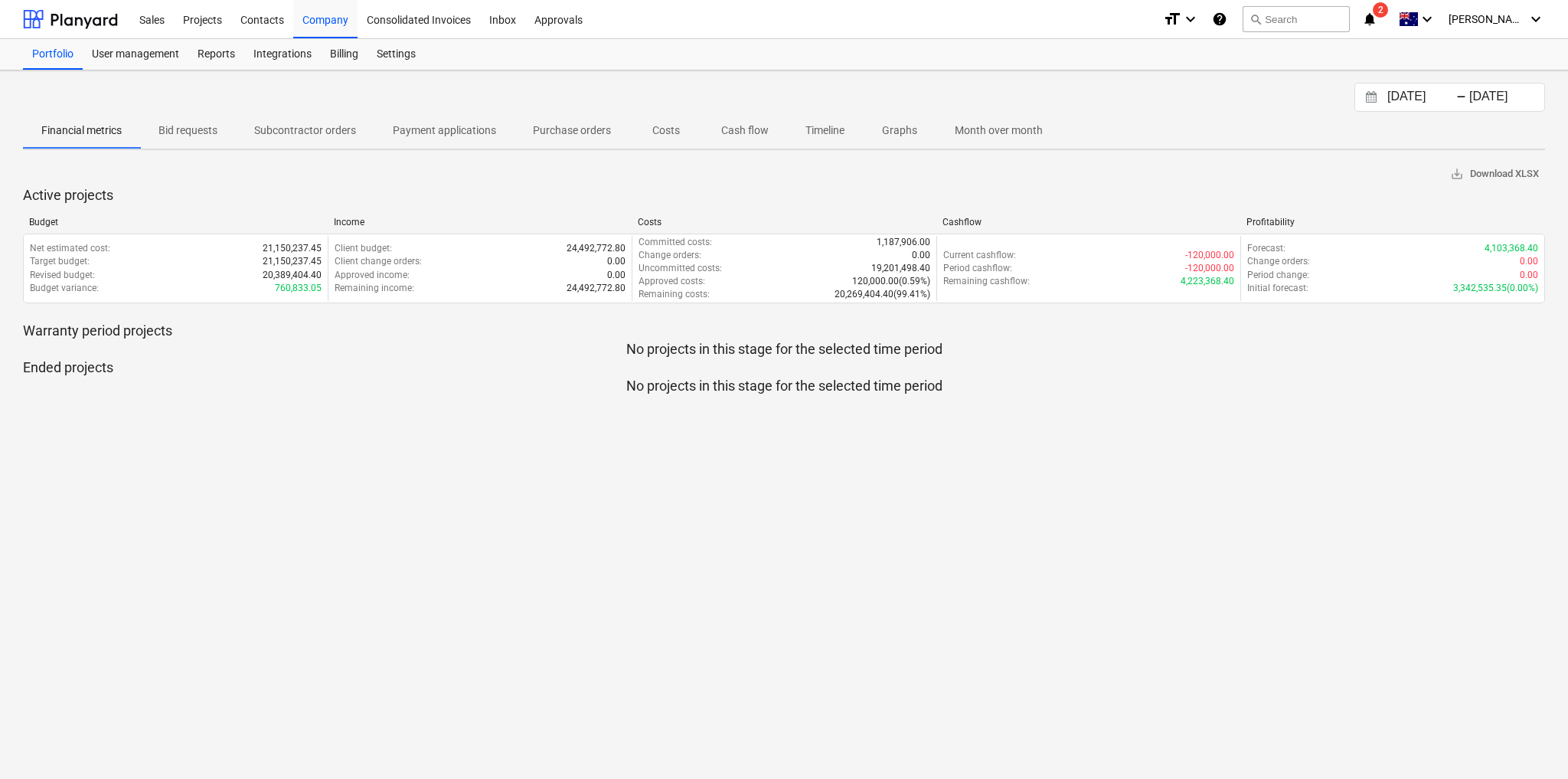
click at [210, 122] on p "Bid requests" at bounding box center [188, 131] width 59 height 16
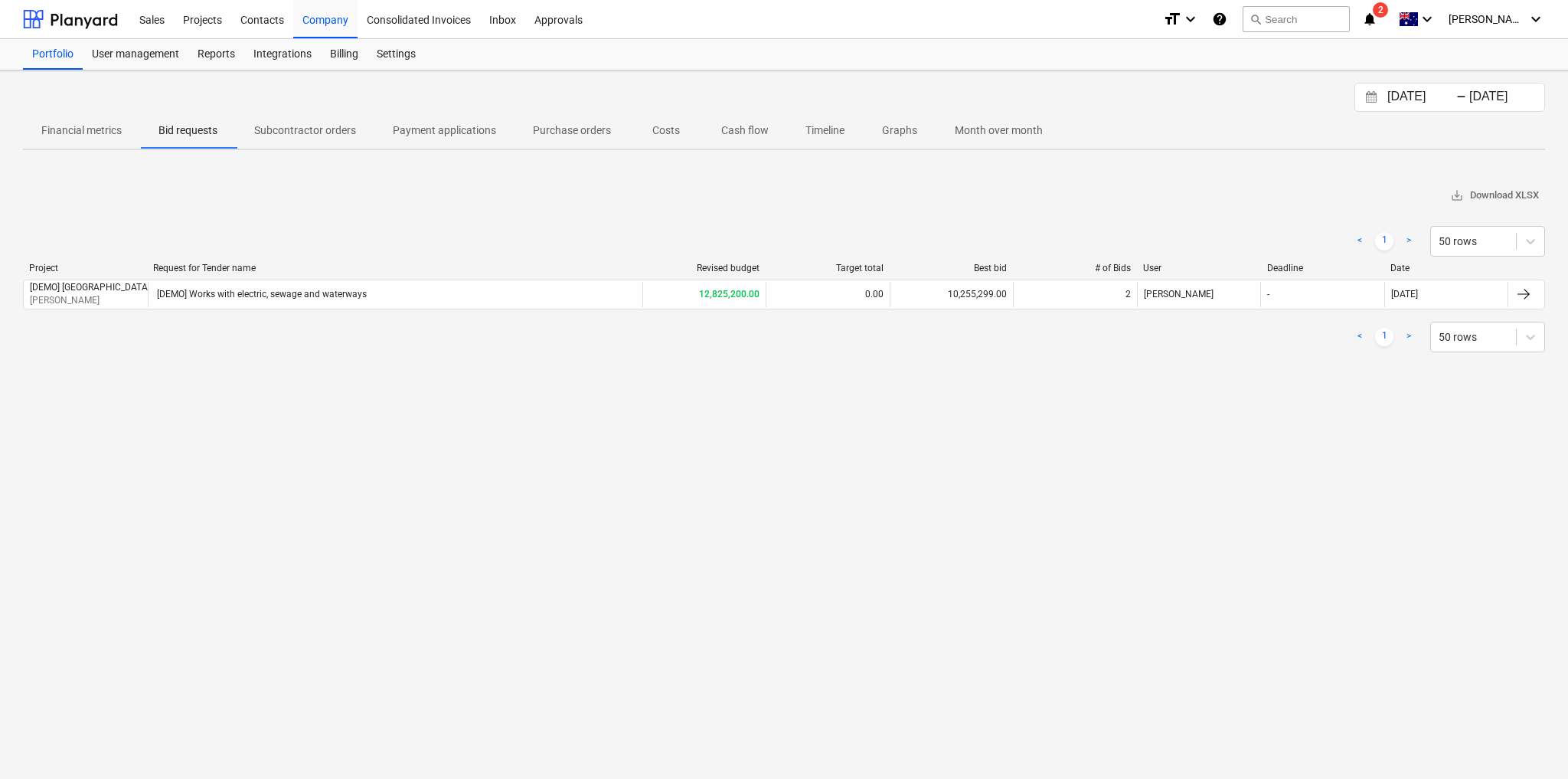
click at [310, 124] on p "Subcontractor orders" at bounding box center [305, 131] width 102 height 16
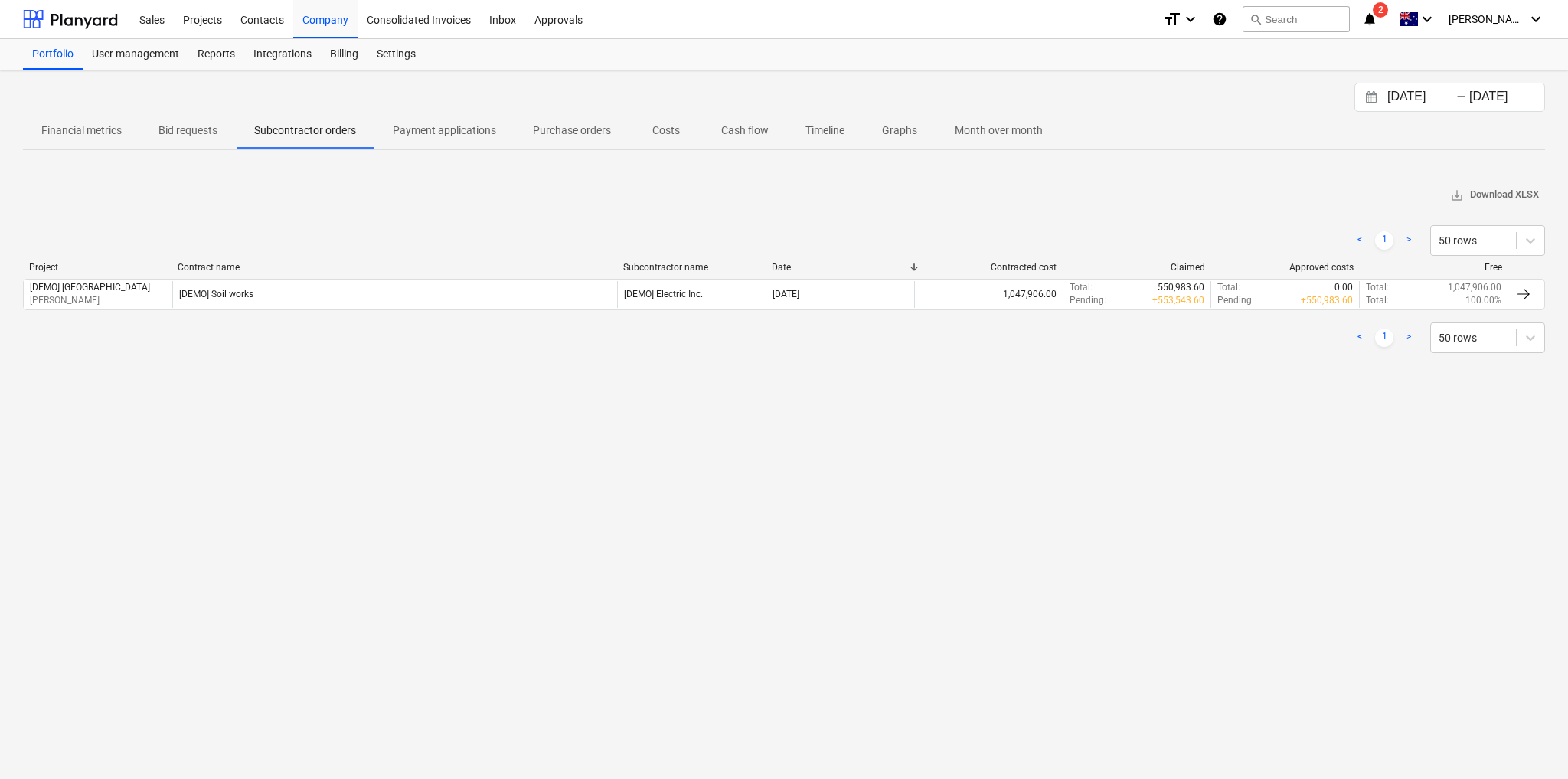
click at [656, 125] on p "Costs" at bounding box center [665, 131] width 36 height 16
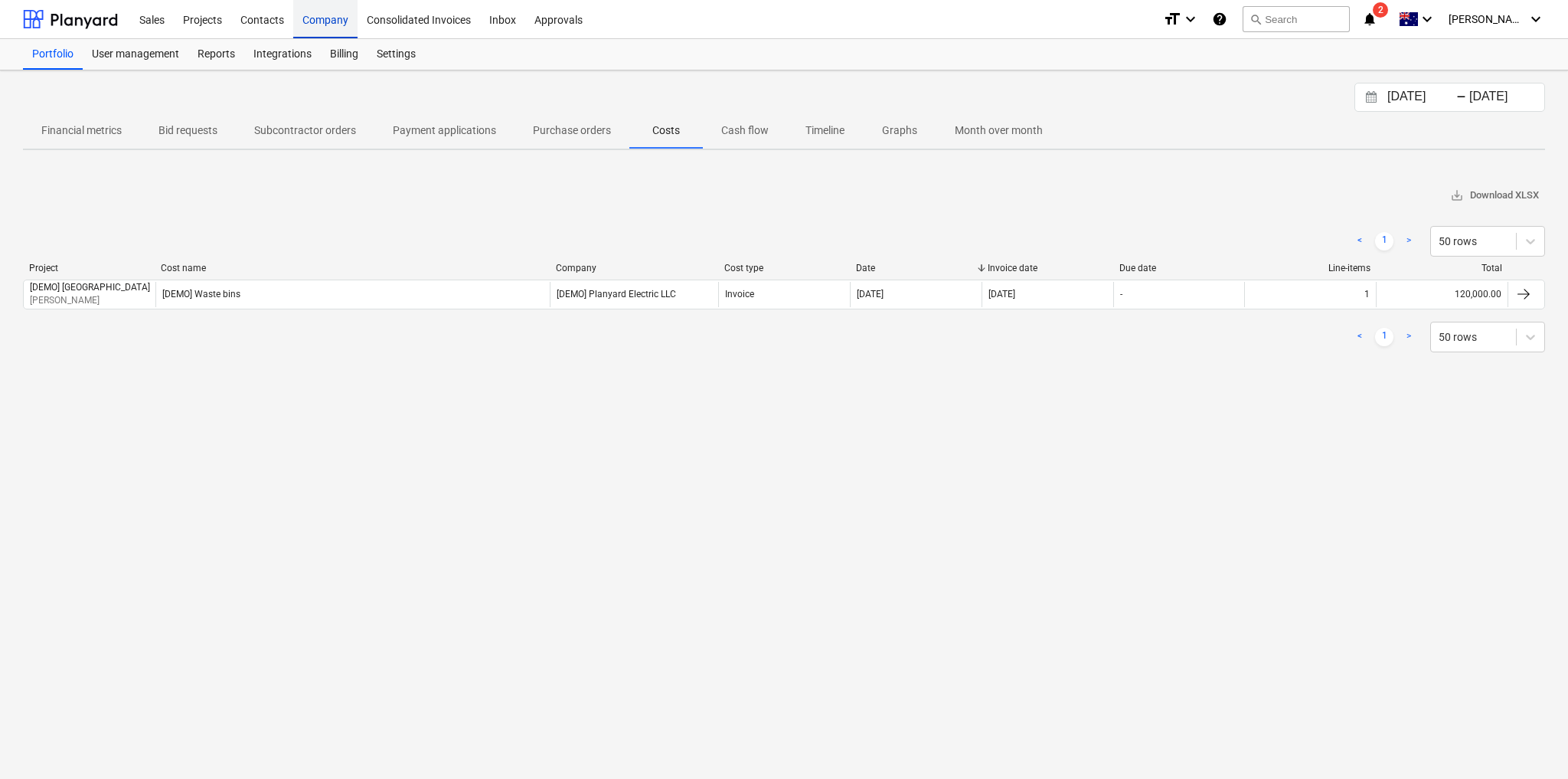
click at [330, 24] on div "Company" at bounding box center [325, 19] width 64 height 39
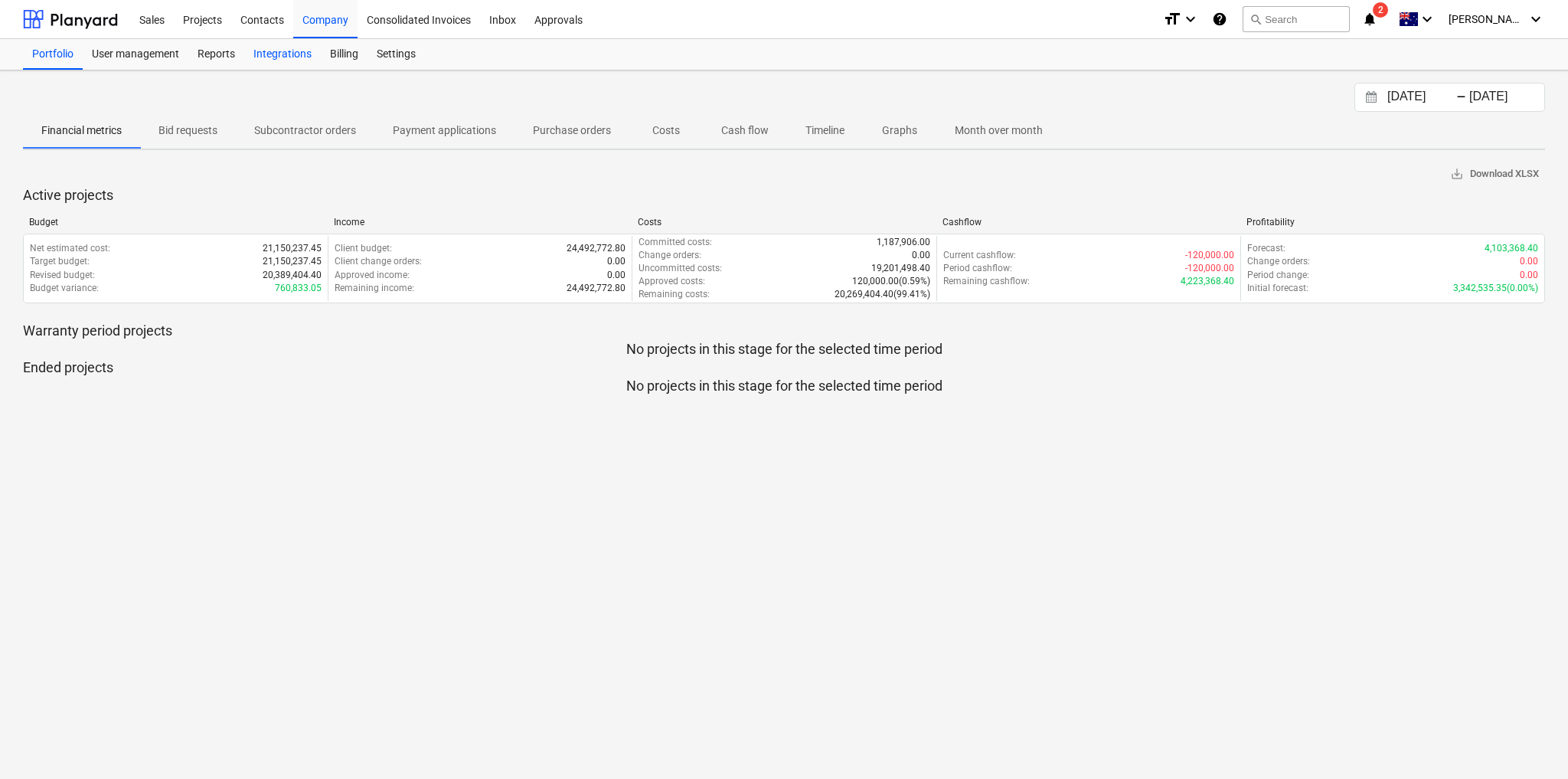
click at [281, 54] on div "Integrations" at bounding box center [282, 54] width 76 height 31
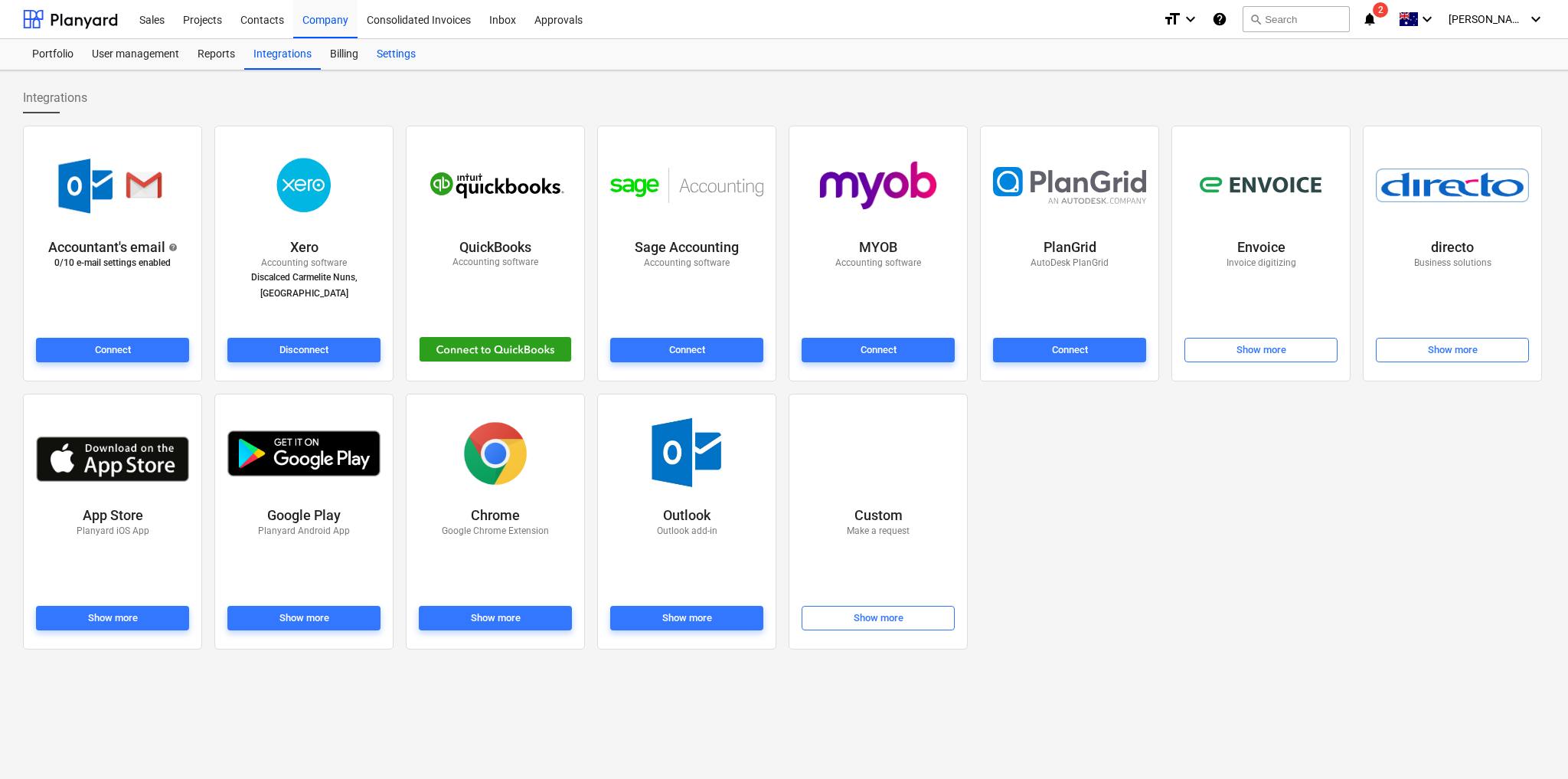
click at [404, 56] on div "Settings" at bounding box center [395, 54] width 58 height 31
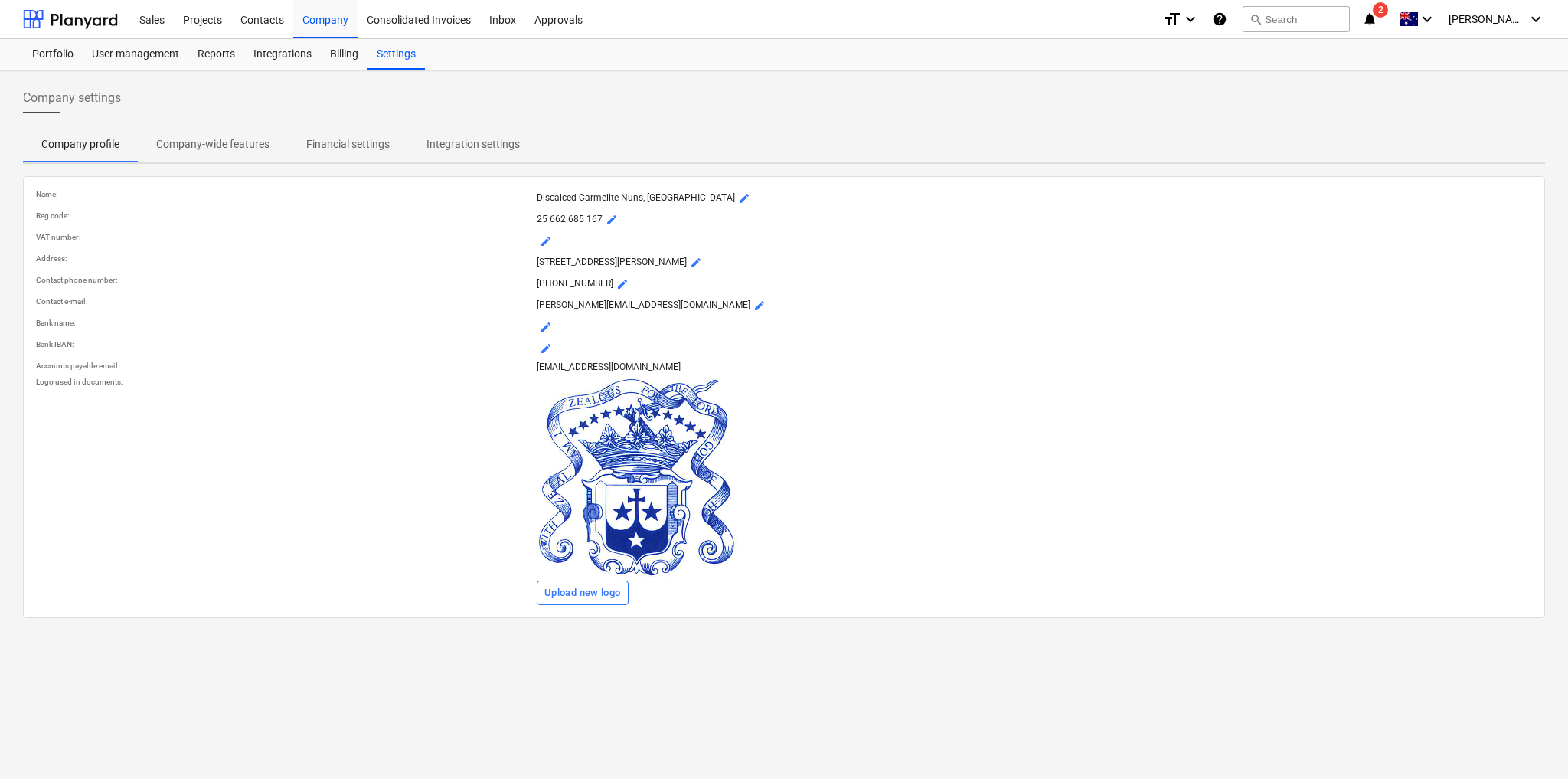
click at [468, 141] on p "Integration settings" at bounding box center [472, 144] width 93 height 16
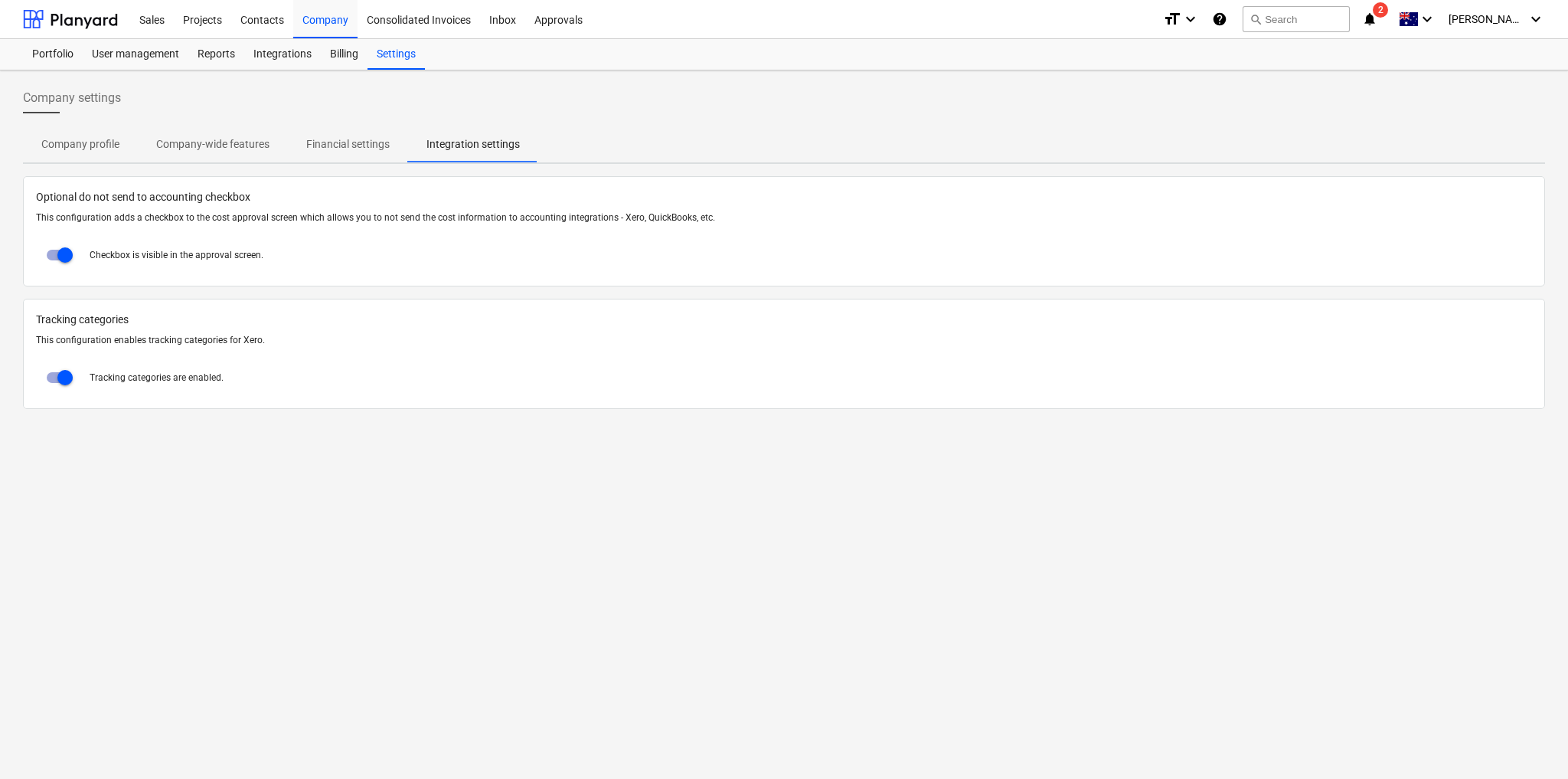
click at [360, 152] on span "Financial settings" at bounding box center [348, 143] width 120 height 25
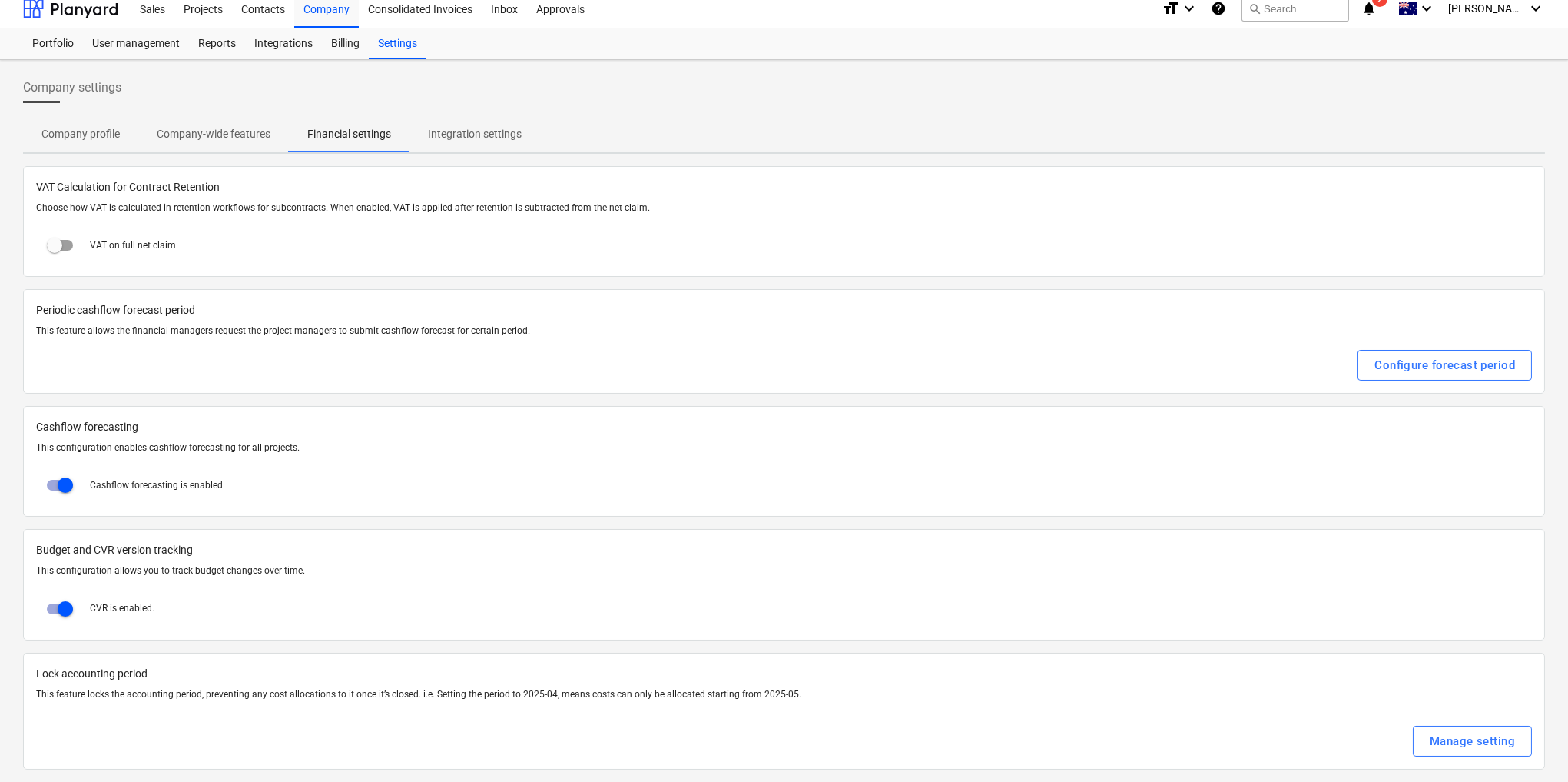
scroll to position [18, 0]
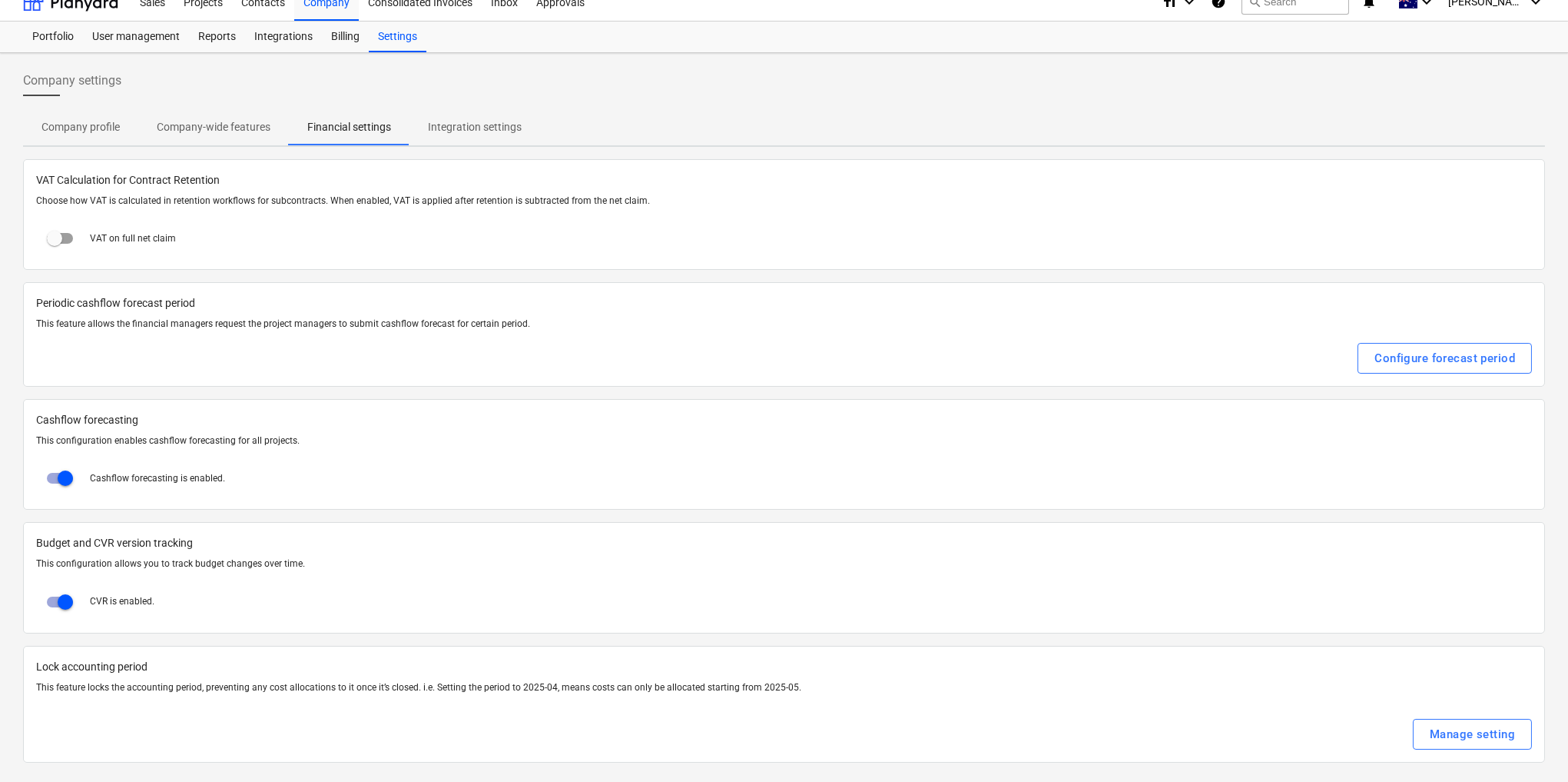
click at [203, 129] on p "Company-wide features" at bounding box center [214, 127] width 114 height 16
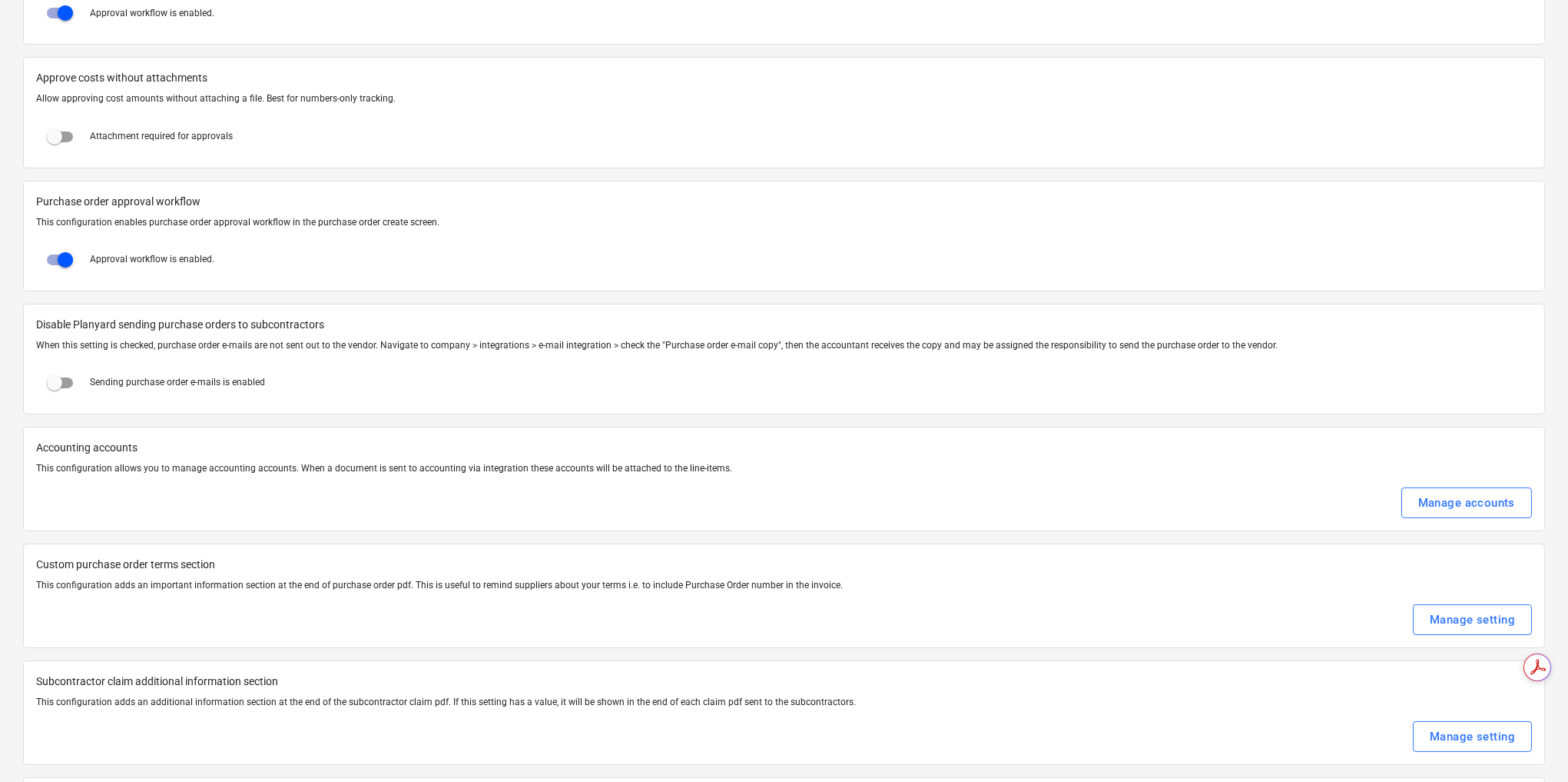
click at [55, 369] on input "checkbox" at bounding box center [54, 382] width 37 height 37
checkbox input "true"
drag, startPoint x: 1235, startPoint y: 474, endPoint x: 1208, endPoint y: 531, distance: 63.1
click at [1208, 544] on div "Custom purchase order terms section This configuration adds an important inform…" at bounding box center [783, 596] width 1522 height 104
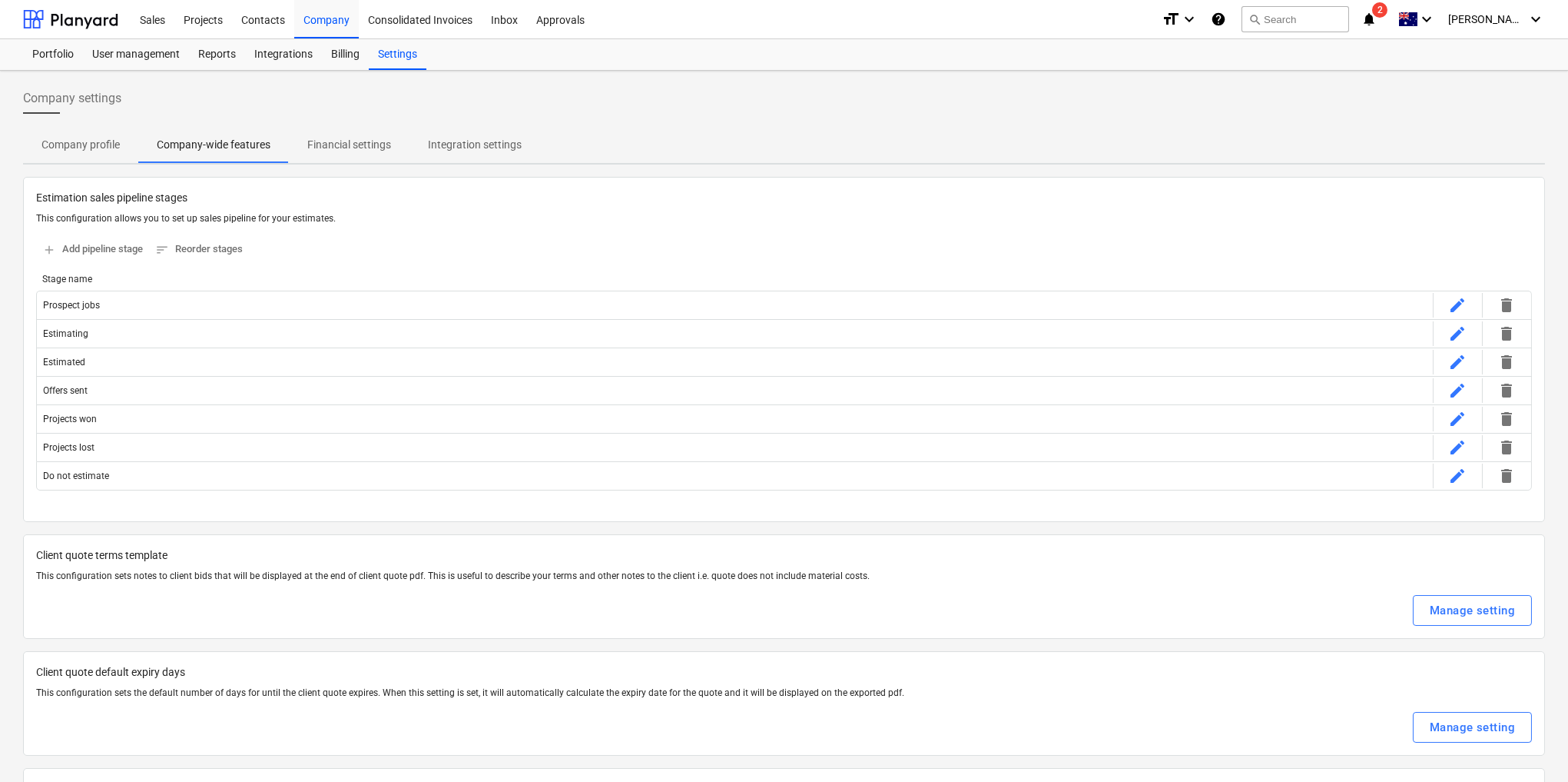
click at [320, 144] on p "Financial settings" at bounding box center [349, 145] width 84 height 16
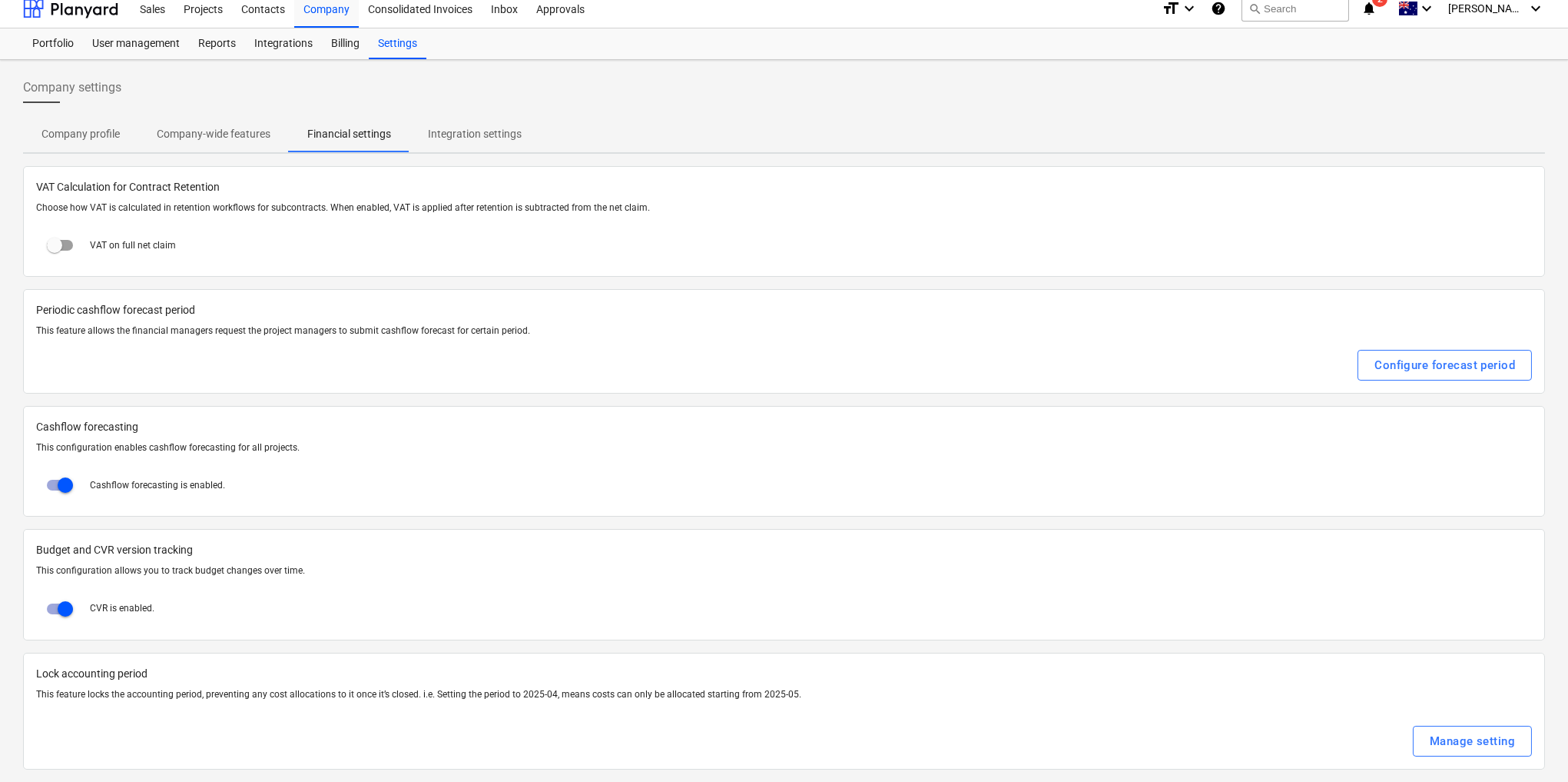
scroll to position [18, 0]
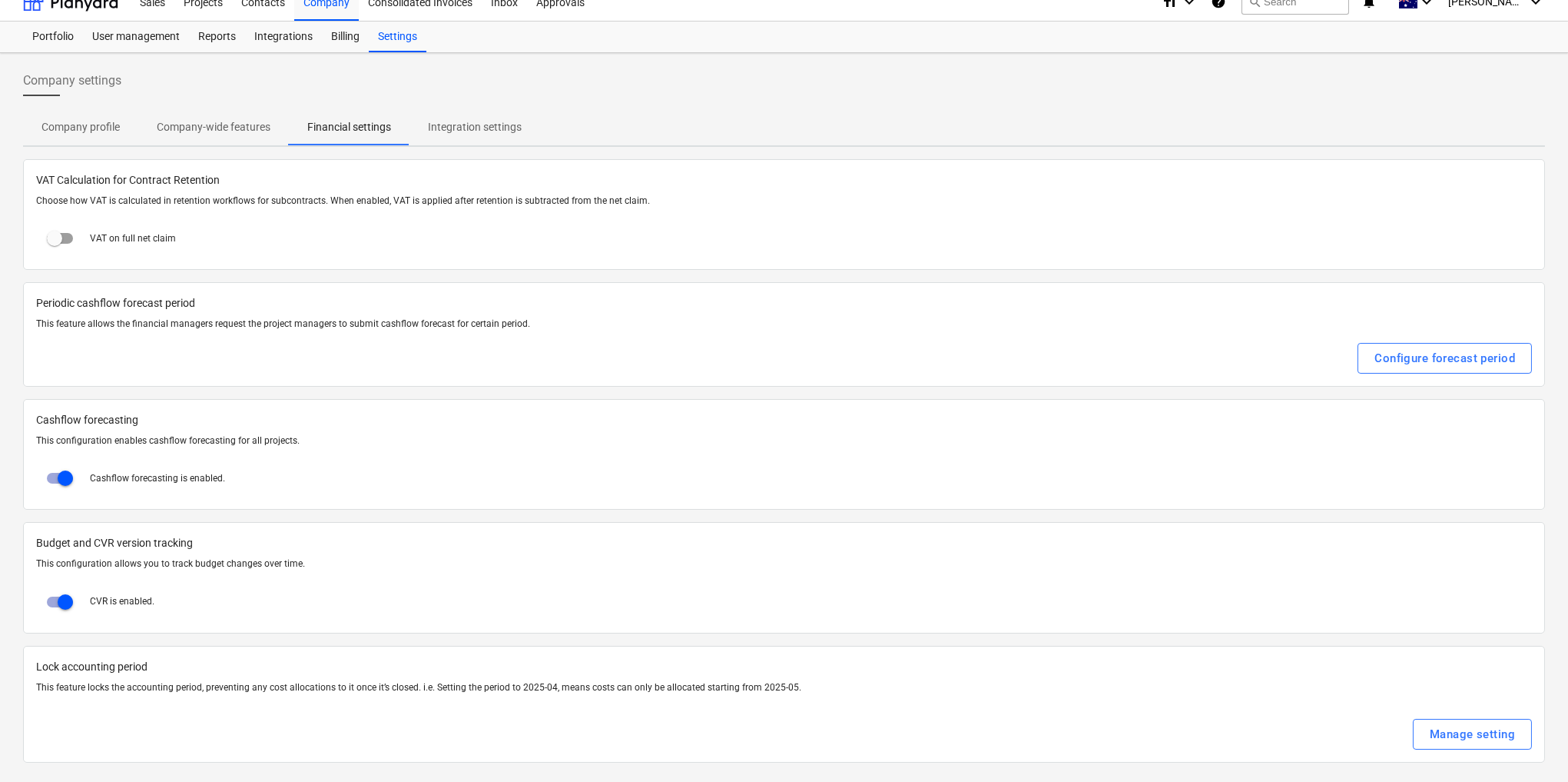
click at [441, 125] on p "Integration settings" at bounding box center [474, 127] width 94 height 16
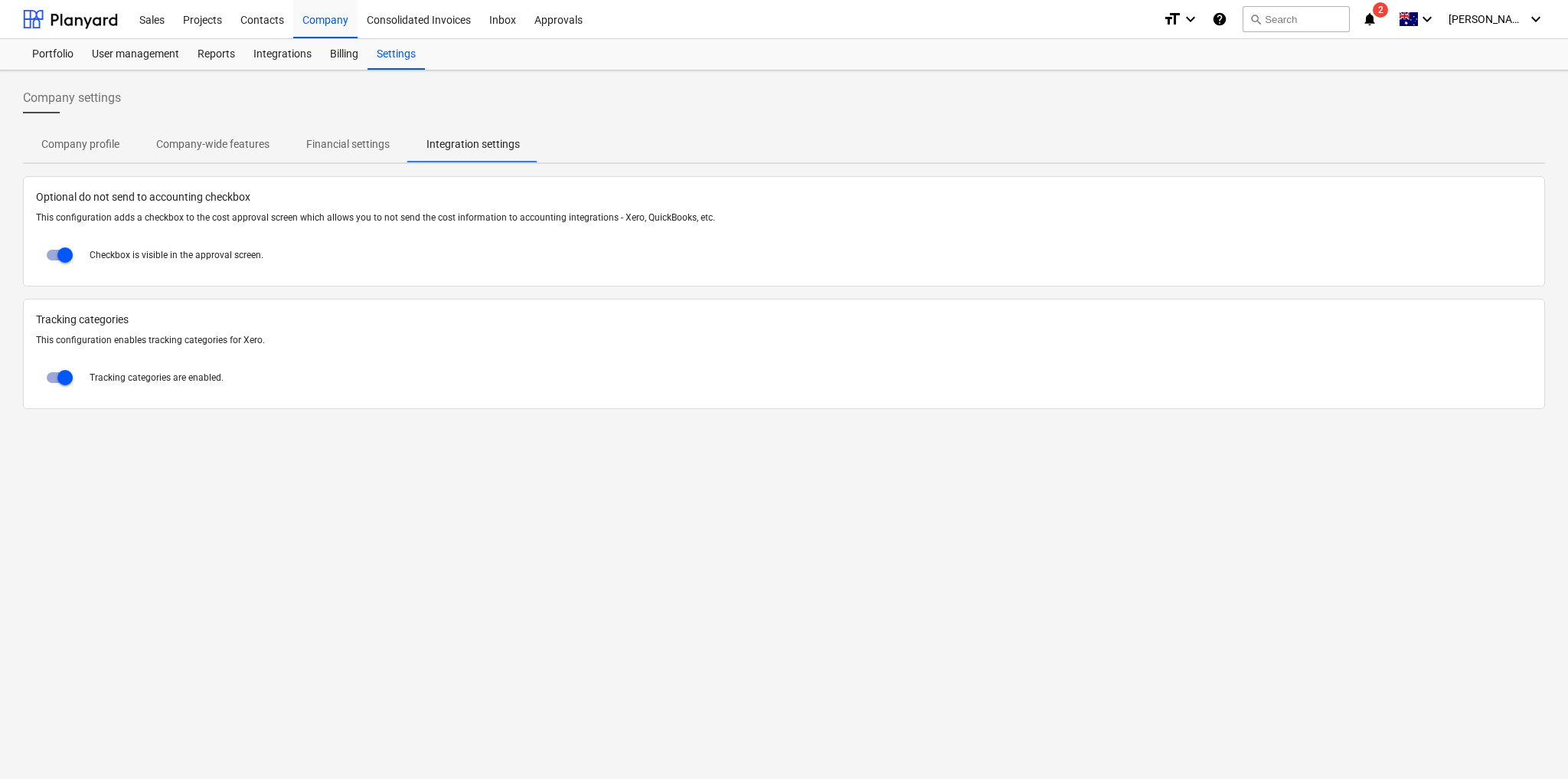
click at [91, 145] on p "Company profile" at bounding box center [80, 144] width 78 height 16
